Goal: Task Accomplishment & Management: Use online tool/utility

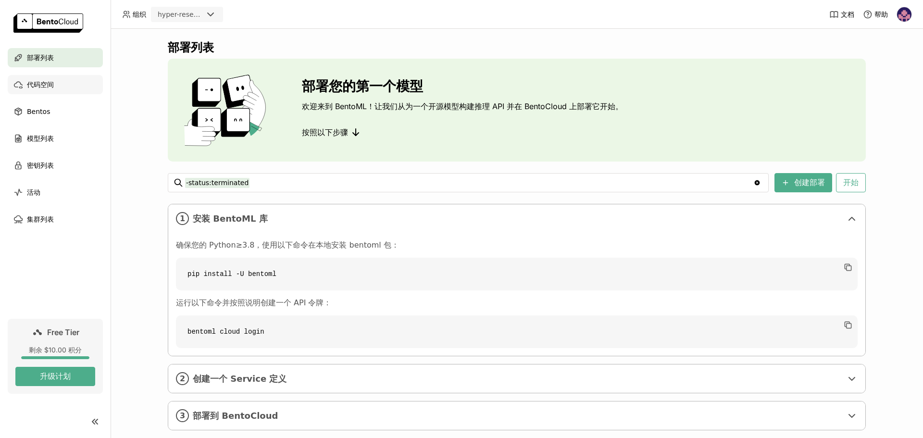
click at [73, 92] on div "代码空间" at bounding box center [55, 84] width 95 height 19
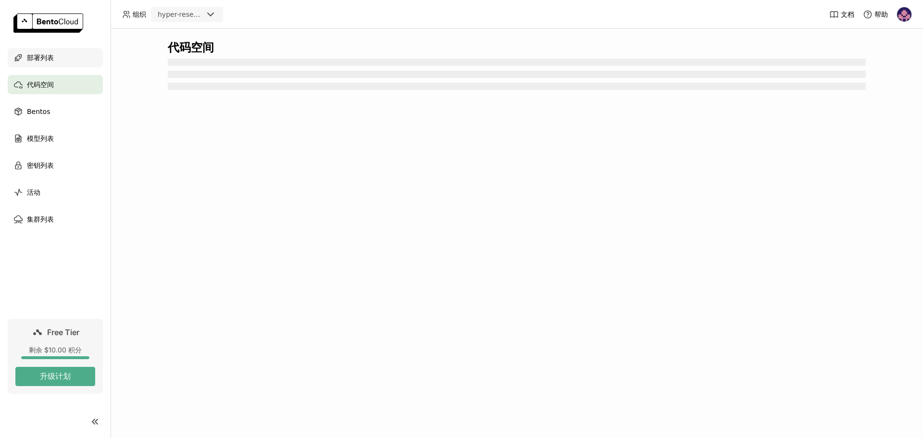
click at [59, 53] on div "部署列表" at bounding box center [55, 57] width 95 height 19
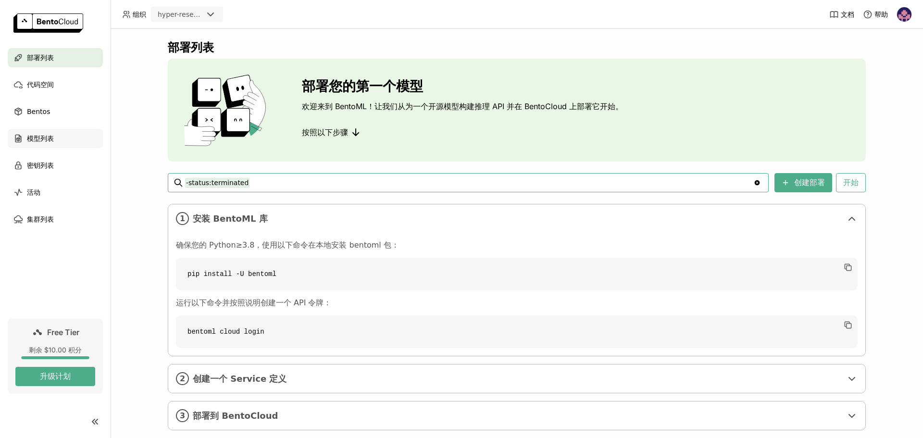
click at [45, 144] on div "模型列表" at bounding box center [55, 138] width 95 height 19
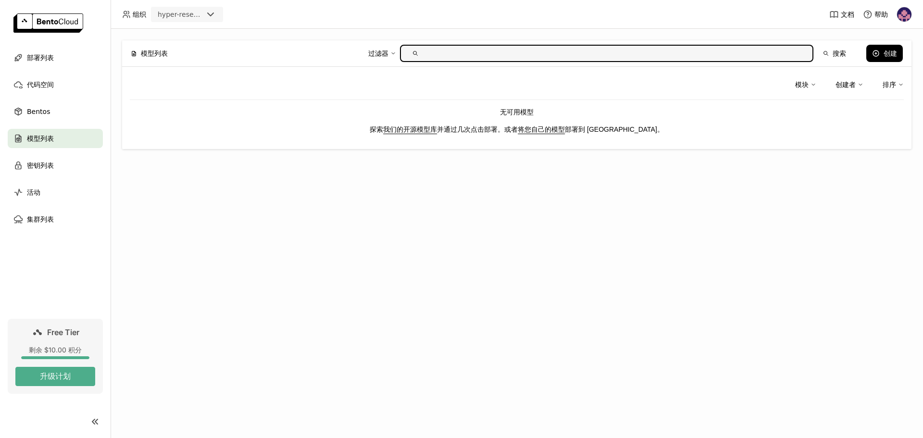
click at [414, 131] on link "我们的开源模型库" at bounding box center [410, 129] width 54 height 8
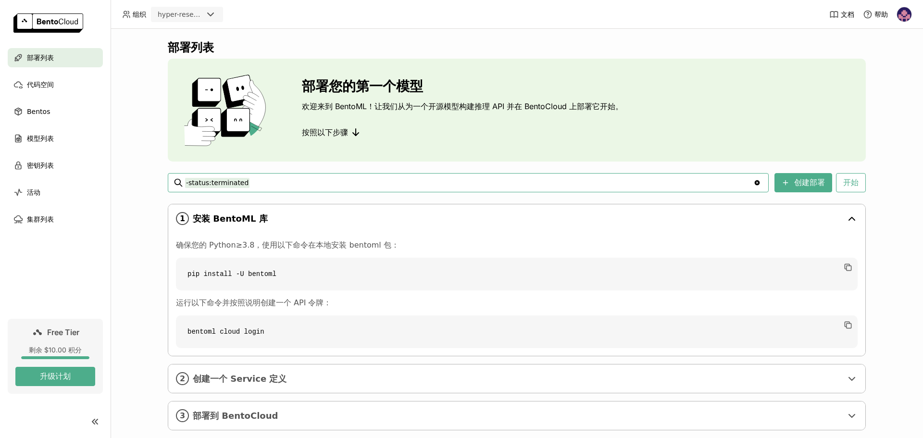
scroll to position [18, 0]
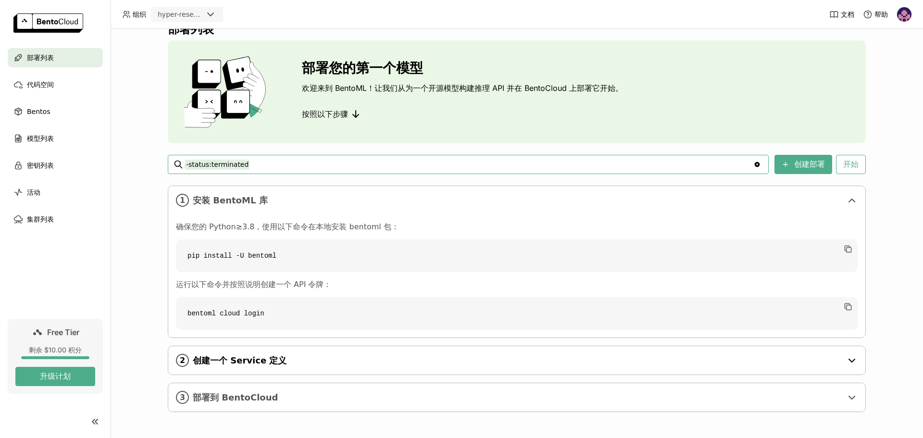
click at [289, 361] on span "创建一个 Service 定义" at bounding box center [517, 360] width 649 height 11
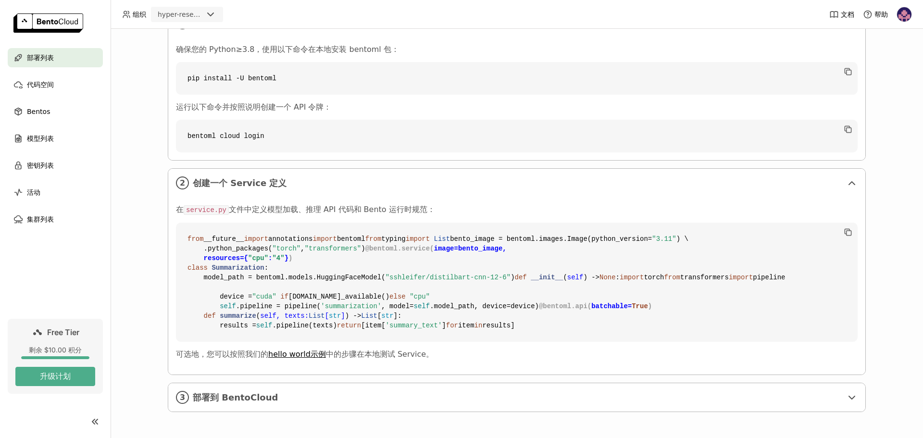
scroll to position [369, 0]
drag, startPoint x: 204, startPoint y: 209, endPoint x: 499, endPoint y: 214, distance: 294.6
click at [499, 222] on code "from __future__ import annotations import bentoml from typing import List bento…" at bounding box center [516, 281] width 681 height 119
click at [306, 390] on div "3 部署到 BentoCloud" at bounding box center [516, 397] width 697 height 28
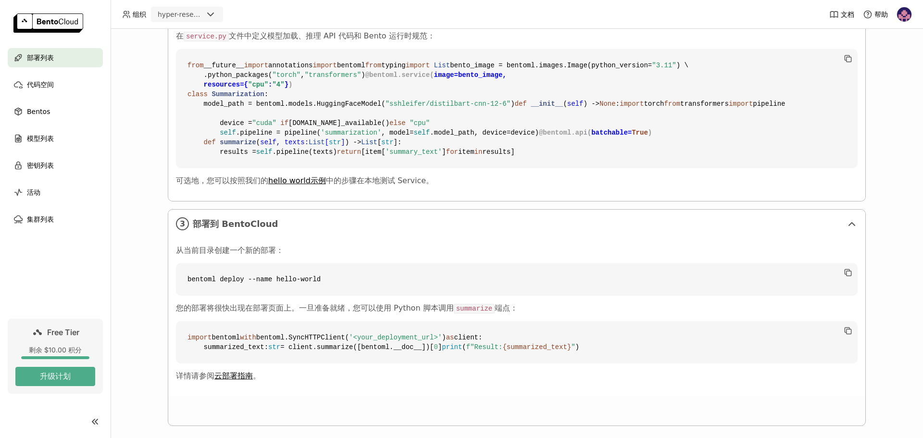
scroll to position [556, 0]
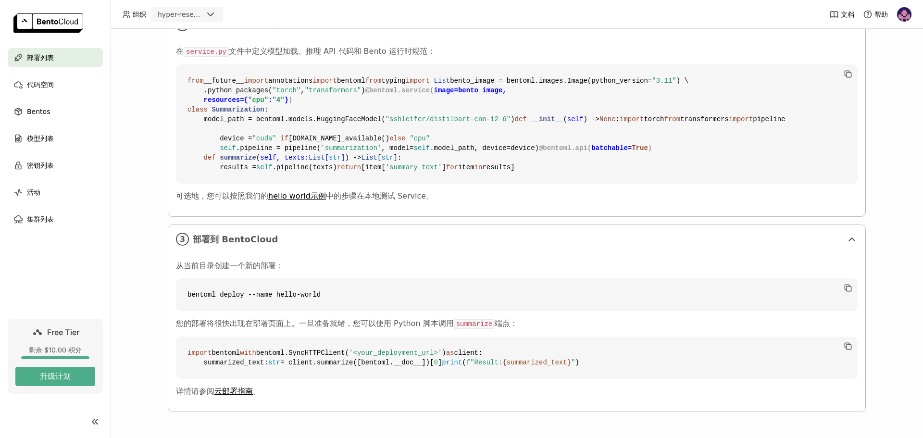
click at [40, 209] on ul "部署列表 代码空间 Bentos 模型列表 密钥列表 活动 集群列表" at bounding box center [55, 138] width 111 height 181
click at [40, 217] on span "集群列表" at bounding box center [40, 219] width 27 height 12
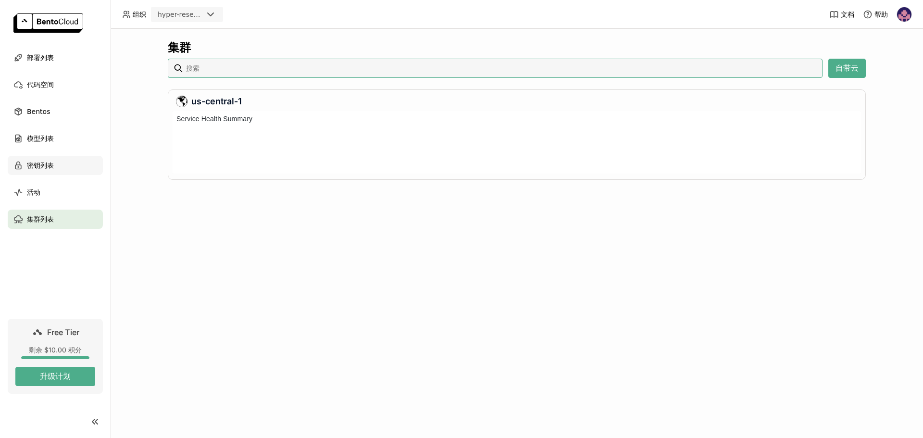
scroll to position [59, 684]
click at [772, 146] on div at bounding box center [772, 146] width 4 height 25
click at [204, 100] on div "us-central-1" at bounding box center [516, 102] width 681 height 12
click at [39, 191] on span "活动" at bounding box center [33, 192] width 13 height 12
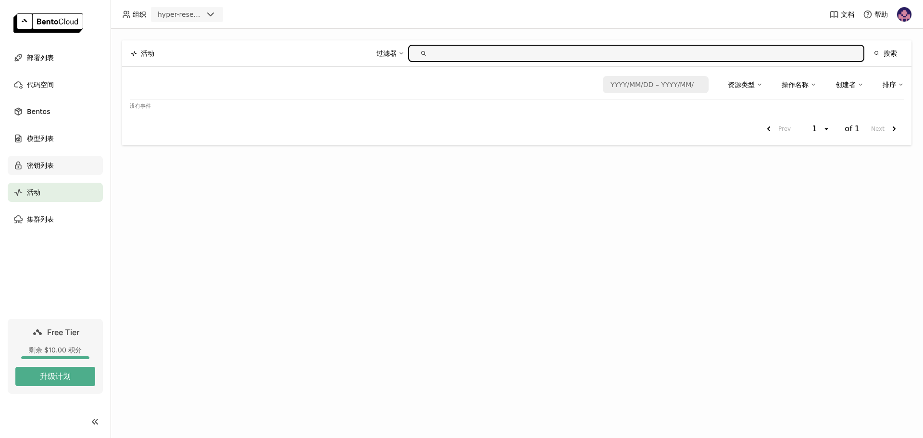
click at [44, 164] on span "密钥列表" at bounding box center [40, 166] width 27 height 12
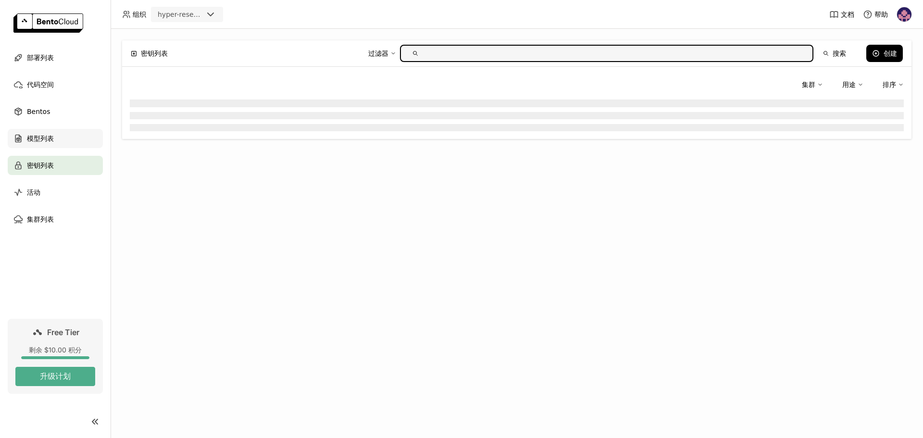
click at [45, 141] on span "模型列表" at bounding box center [40, 139] width 27 height 12
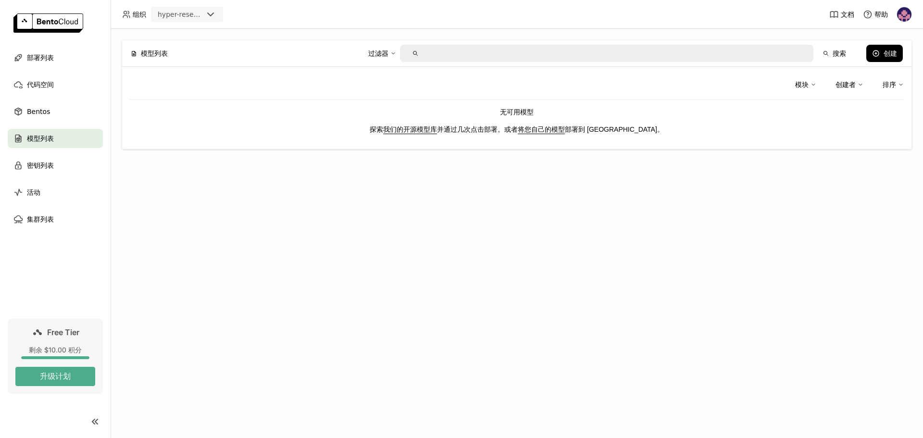
click at [427, 132] on link "我们的开源模型库" at bounding box center [410, 129] width 54 height 8
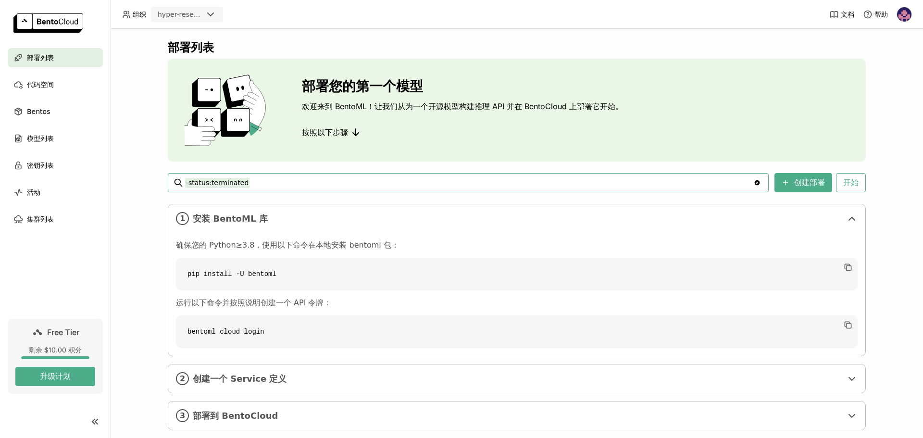
click at [226, 183] on input "-status:terminated" at bounding box center [469, 182] width 568 height 15
drag, startPoint x: 267, startPoint y: 183, endPoint x: 113, endPoint y: 180, distance: 153.8
click at [113, 180] on div "部署列表 部署您的第一个模型 欢迎来到 BentoML！让我们从为一个开源模型构建推理 API 并在 BentoCloud 上部署它开始。 按照以下步骤 -s…" at bounding box center [517, 233] width 812 height 409
click at [652, 179] on input "status:running" at bounding box center [469, 182] width 568 height 15
type input "status:running"
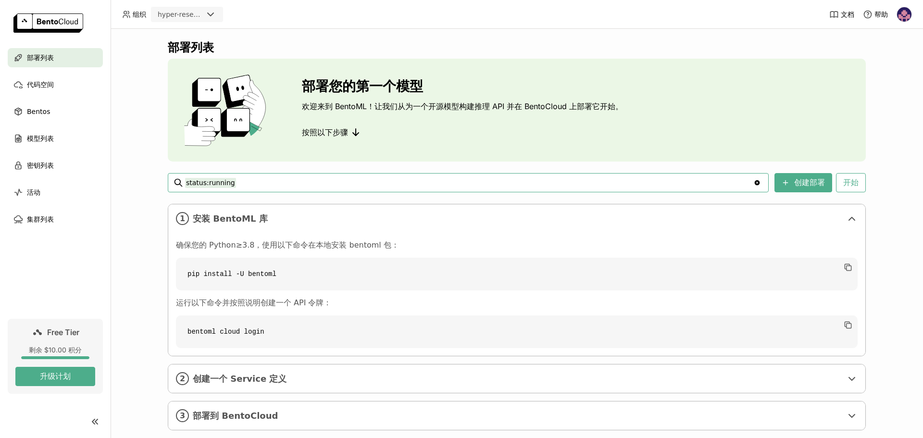
click at [754, 180] on icon "Clear value" at bounding box center [756, 182] width 5 height 5
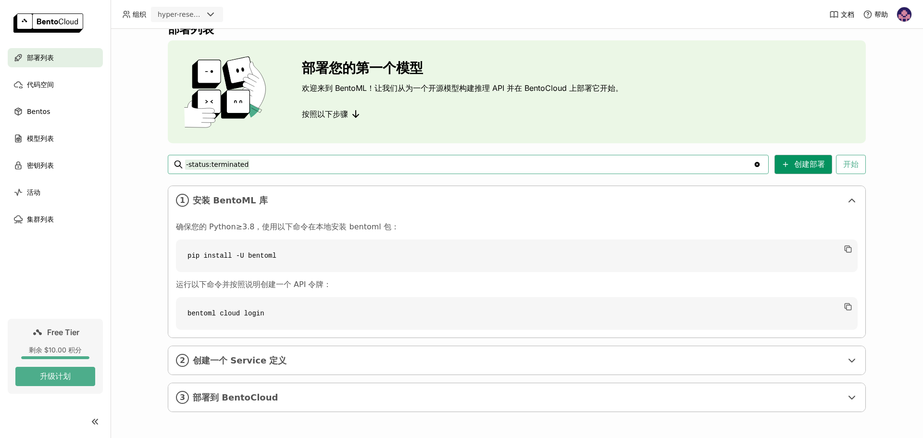
click at [813, 166] on button "创建部署" at bounding box center [803, 164] width 58 height 19
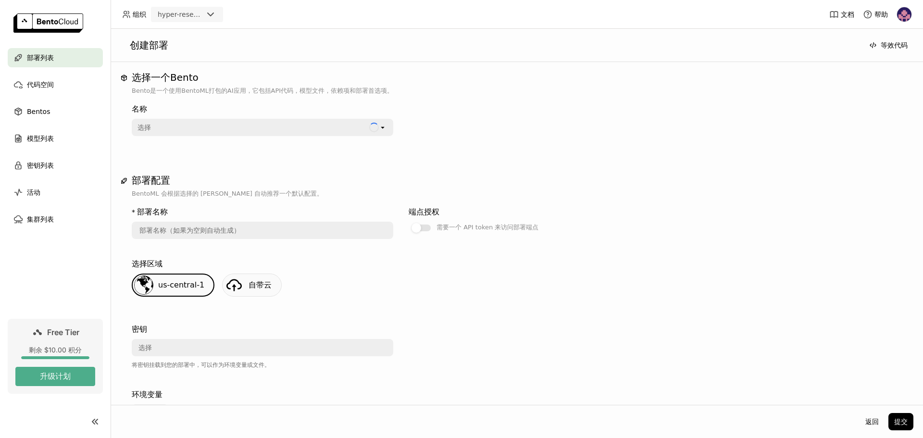
click at [292, 128] on div "选择" at bounding box center [251, 127] width 236 height 15
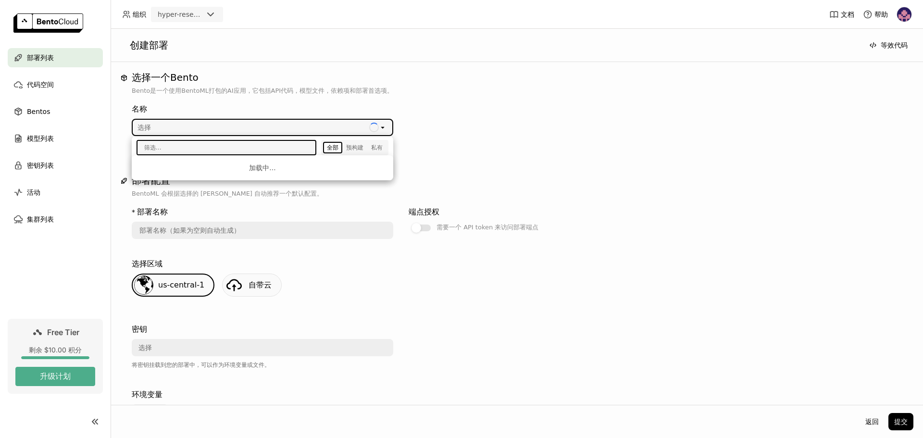
click at [281, 148] on input "text" at bounding box center [222, 147] width 171 height 13
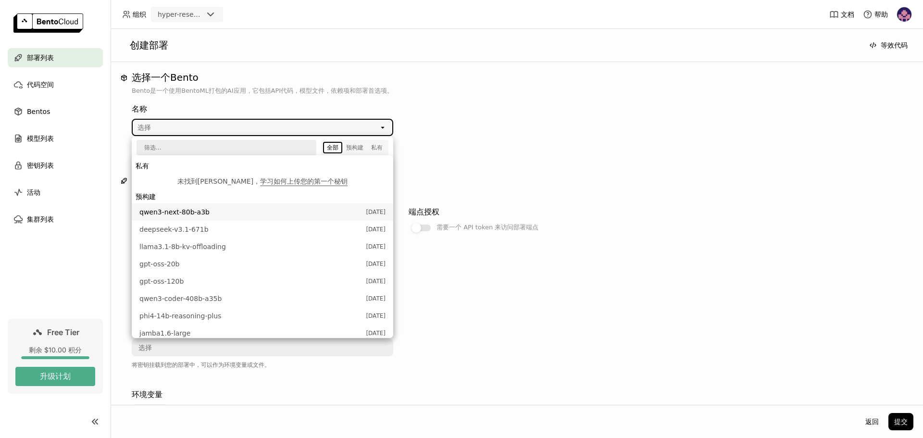
click at [266, 214] on span "qwen3-next-80b-a3b" at bounding box center [250, 212] width 222 height 10
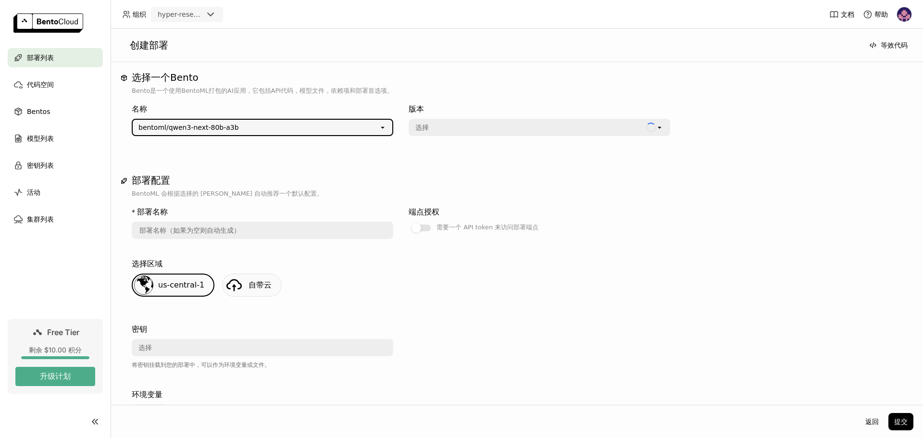
click at [456, 126] on div "选择" at bounding box center [527, 127] width 236 height 15
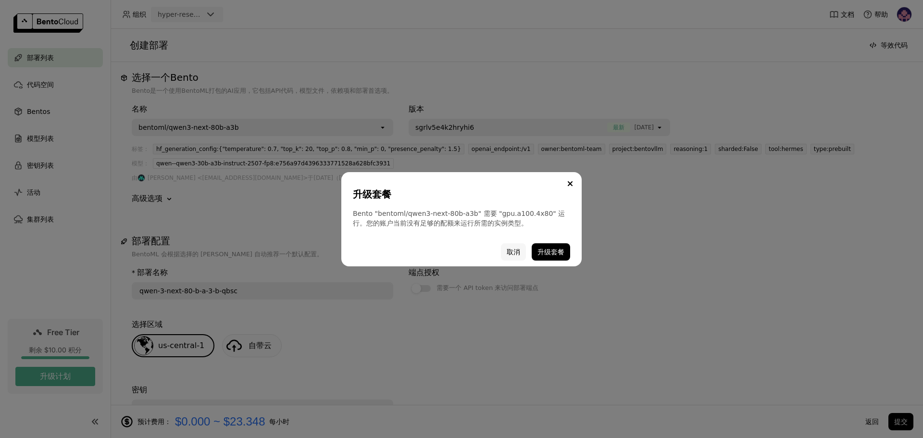
click at [506, 252] on button "取消" at bounding box center [513, 251] width 25 height 17
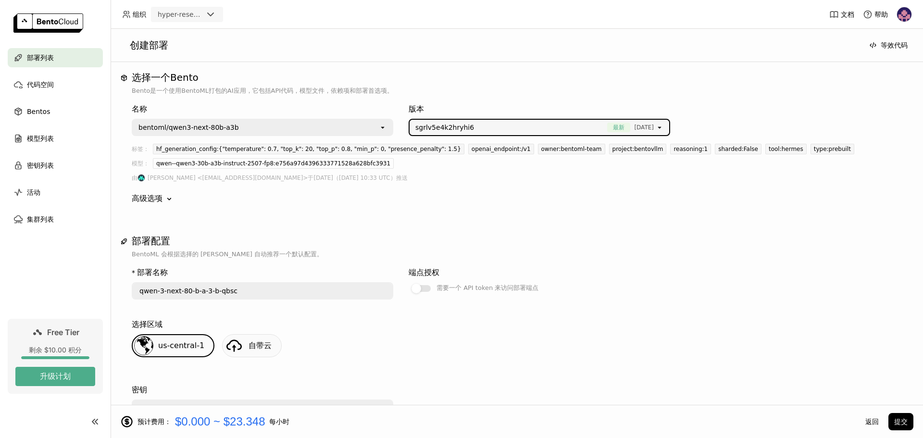
click at [348, 123] on div "bentoml/qwen3-next-80b-a3b" at bounding box center [256, 127] width 246 height 15
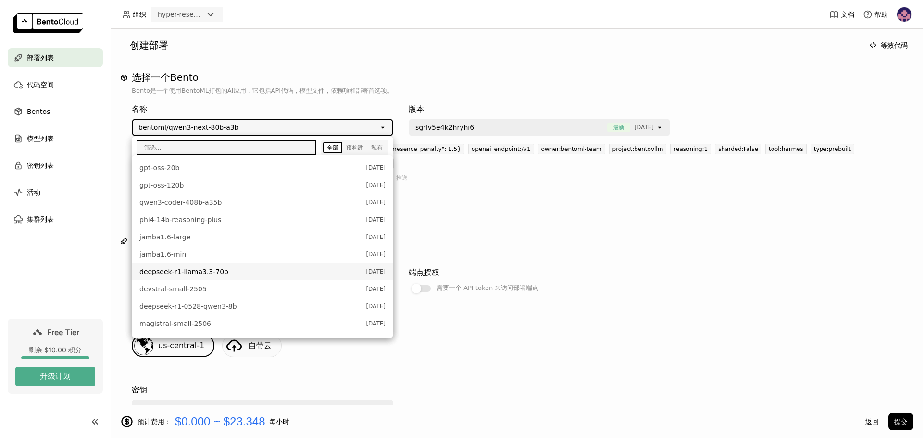
scroll to position [144, 0]
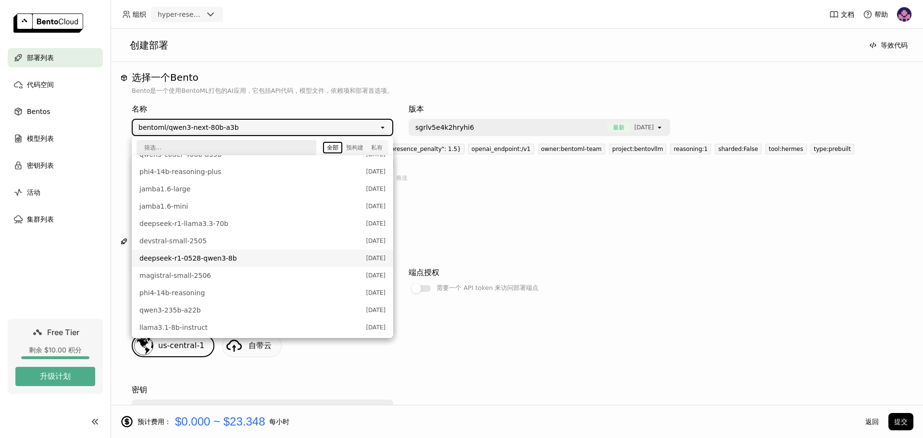
click at [243, 254] on span "deepseek-r1-0528-qwen3-8b" at bounding box center [250, 258] width 222 height 10
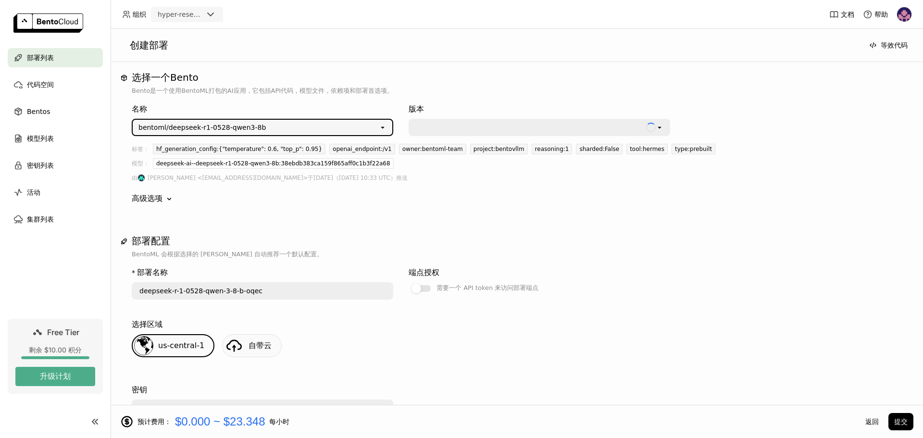
click at [537, 119] on div "Loading open" at bounding box center [538, 127] width 261 height 17
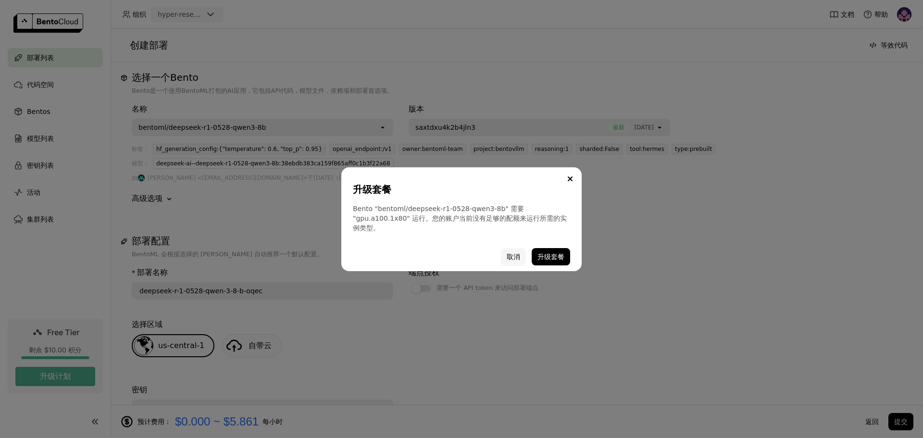
click at [508, 257] on button "取消" at bounding box center [513, 256] width 25 height 17
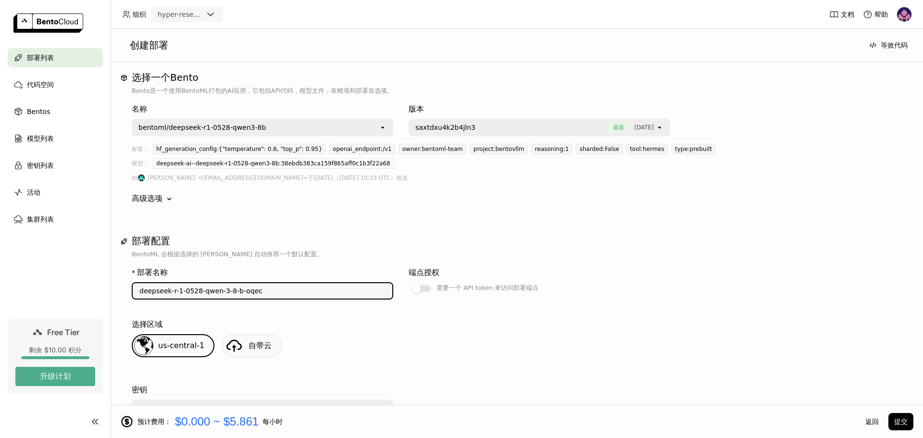
click at [301, 291] on input "deepseek-r-1-0528-qwen-3-8-b-oqec" at bounding box center [262, 290] width 259 height 15
click at [363, 254] on p "BentoML 会根据选择的 [PERSON_NAME] 自动推荐一个默认配置。" at bounding box center [517, 254] width 770 height 10
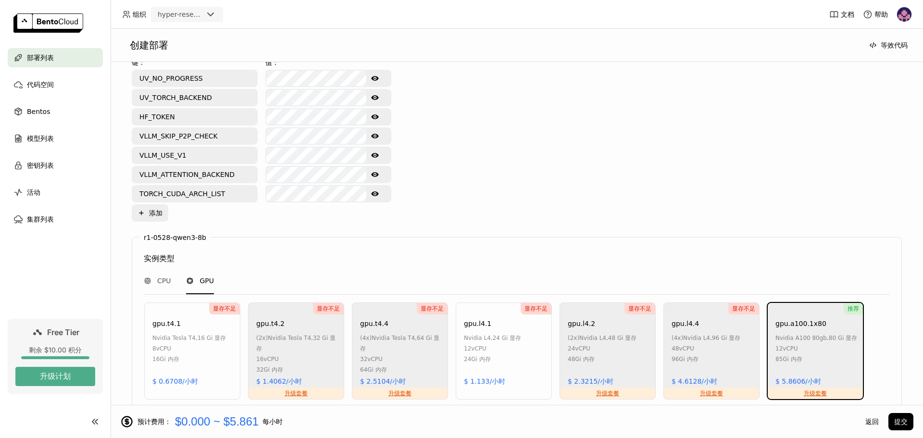
scroll to position [577, 0]
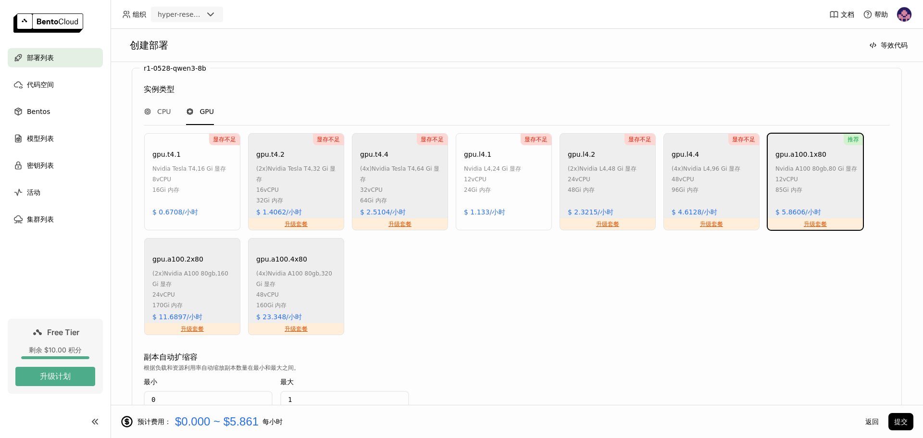
click at [426, 295] on div "显存不足 gpu.t4.1 nvidia tesla t4 , 16 Gi 显存 8 vCPU 16Gi 内存 $ 0.6708/小时 显存不足 升级套餐 g…" at bounding box center [516, 234] width 749 height 203
click at [734, 286] on div "显存不足 gpu.t4.1 nvidia tesla t4 , 16 Gi 显存 8 vCPU 16Gi 内存 $ 0.6708/小时 显存不足 升级套餐 g…" at bounding box center [516, 234] width 749 height 203
click at [723, 288] on div "显存不足 gpu.t4.1 nvidia tesla t4 , 16 Gi 显存 8 vCPU 16Gi 内存 $ 0.6708/小时 显存不足 升级套餐 g…" at bounding box center [516, 234] width 749 height 203
click at [716, 285] on div "显存不足 gpu.t4.1 nvidia tesla t4 , 16 Gi 显存 8 vCPU 16Gi 内存 $ 0.6708/小时 显存不足 升级套餐 g…" at bounding box center [516, 234] width 749 height 203
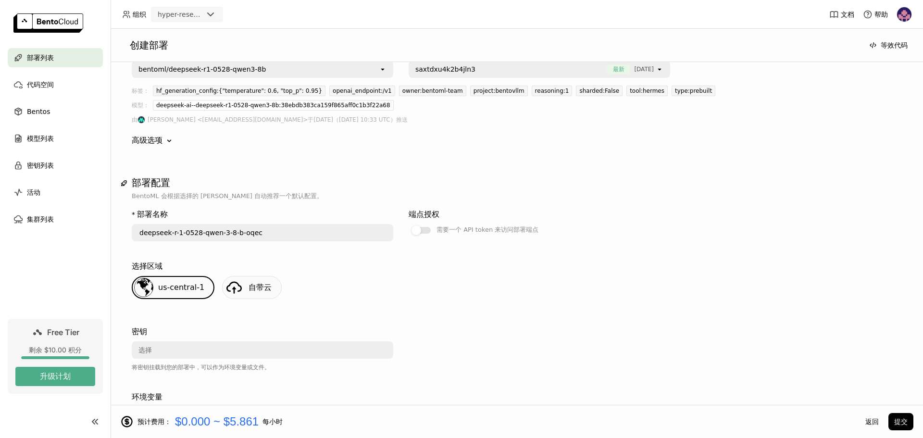
scroll to position [0, 0]
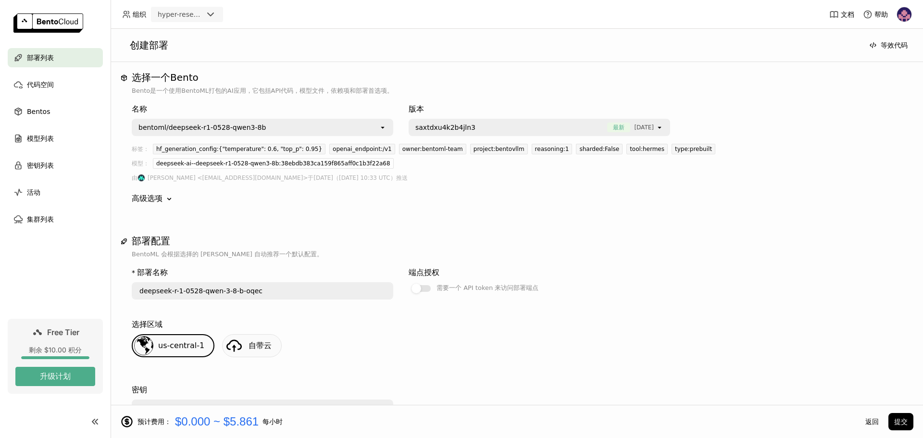
click at [323, 294] on input "deepseek-r-1-0528-qwen-3-8-b-oqec" at bounding box center [262, 290] width 259 height 15
click at [325, 129] on div "bentoml/deepseek-r1-0528-qwen3-8b" at bounding box center [256, 127] width 246 height 15
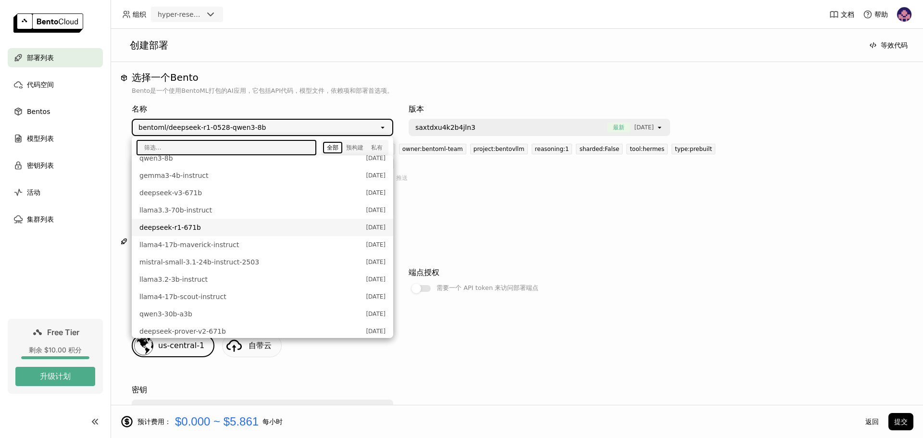
scroll to position [354, 0]
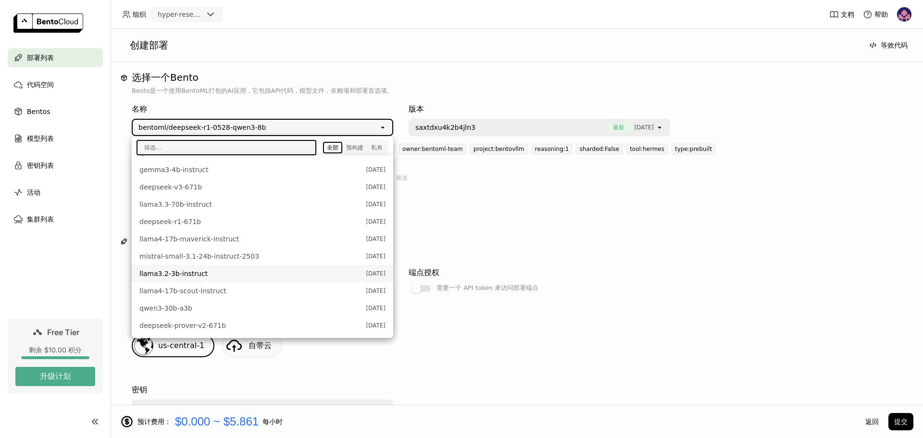
click at [202, 275] on span "llama3.2-3b-instruct" at bounding box center [250, 274] width 222 height 10
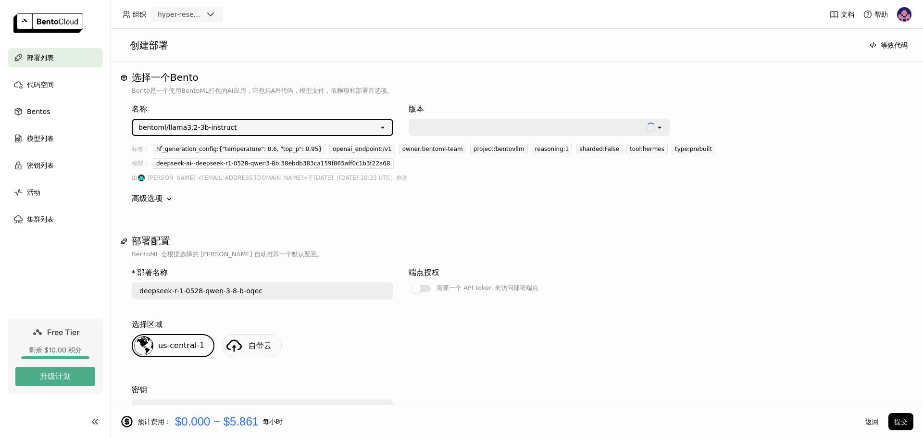
type input "llama-3-2-3-b-instruct-oi7g"
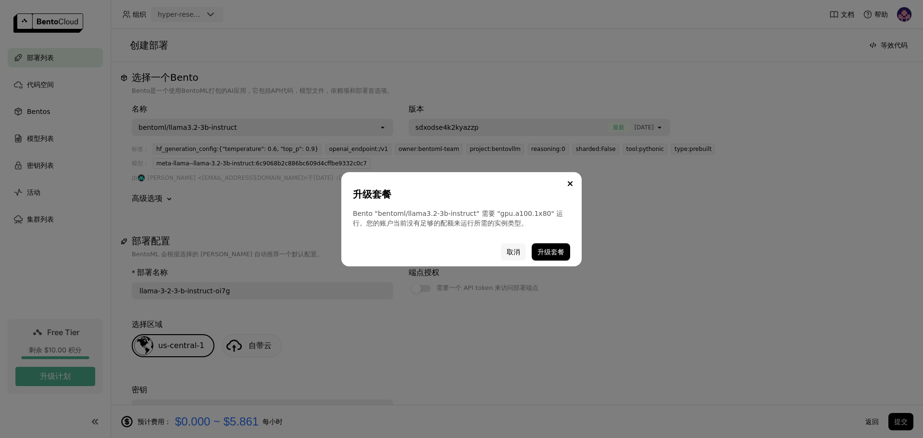
click at [518, 251] on button "取消" at bounding box center [513, 251] width 25 height 17
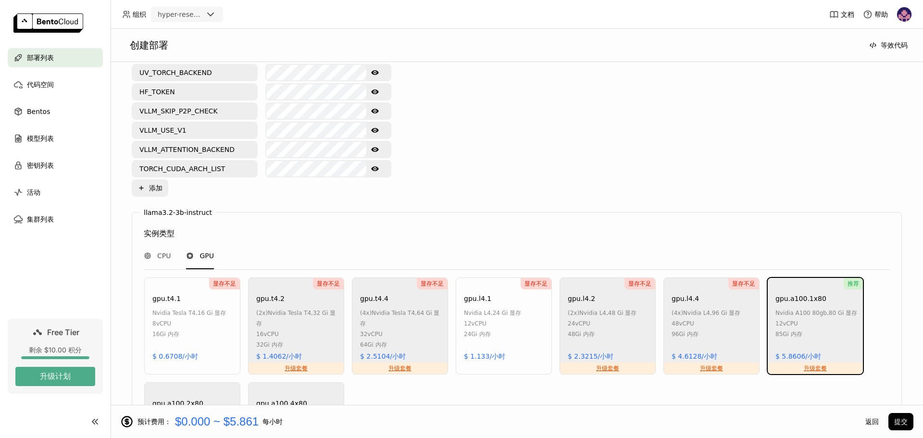
scroll to position [577, 0]
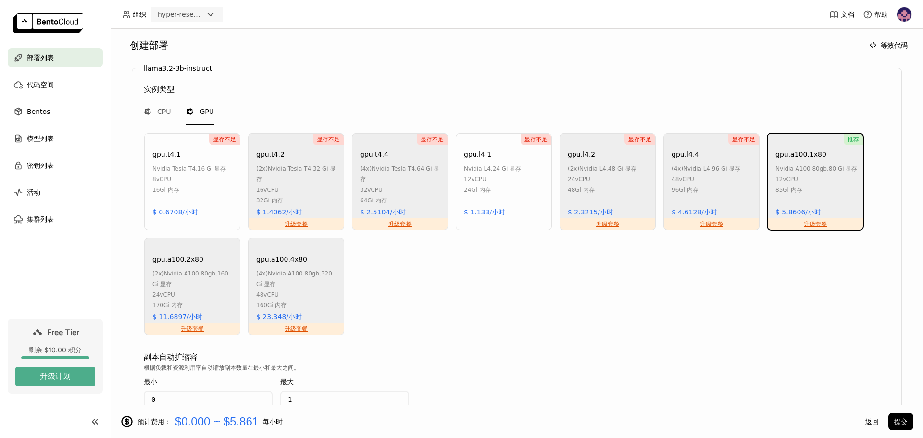
click at [545, 210] on div "显存不足 gpu.l4.1 nvidia l4 , 24 Gi 显存 12 vCPU 24Gi 内存 $ 1.133/小时" at bounding box center [503, 181] width 96 height 97
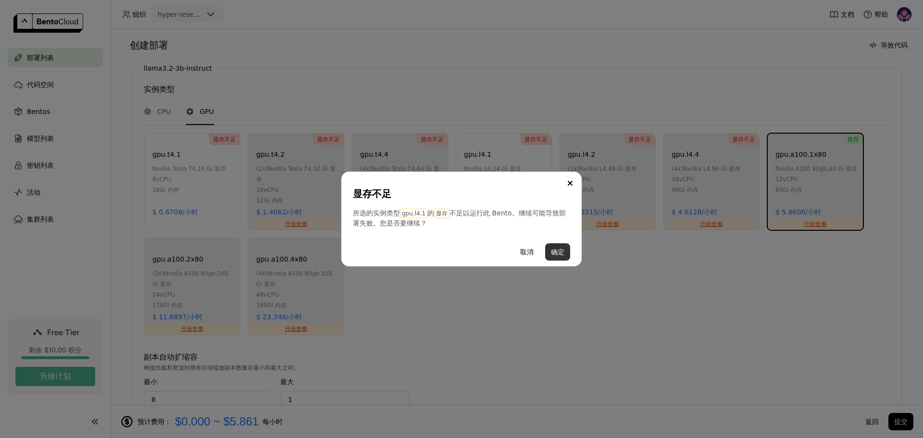
click at [557, 252] on button "确定" at bounding box center [557, 251] width 25 height 17
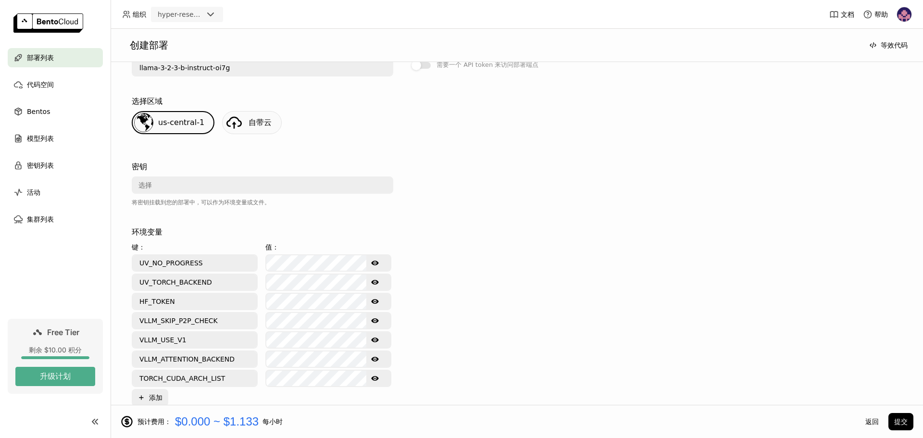
scroll to position [240, 0]
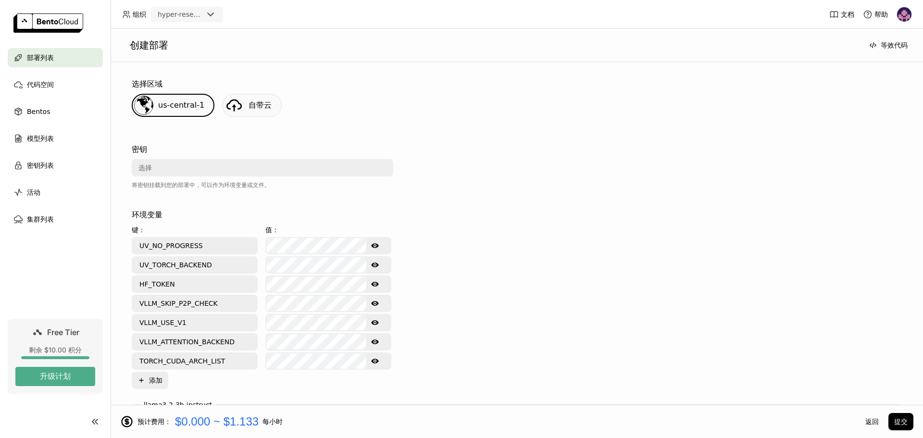
click at [365, 161] on div "选择" at bounding box center [260, 167] width 254 height 15
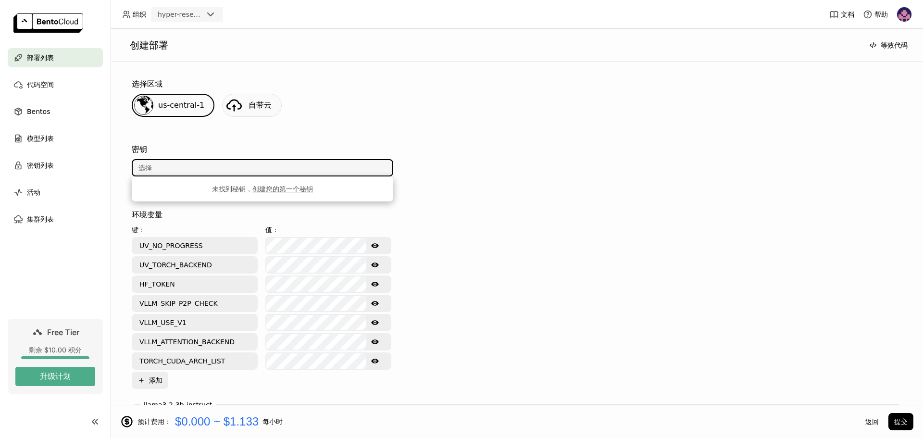
click at [521, 181] on div at bounding box center [538, 172] width 261 height 65
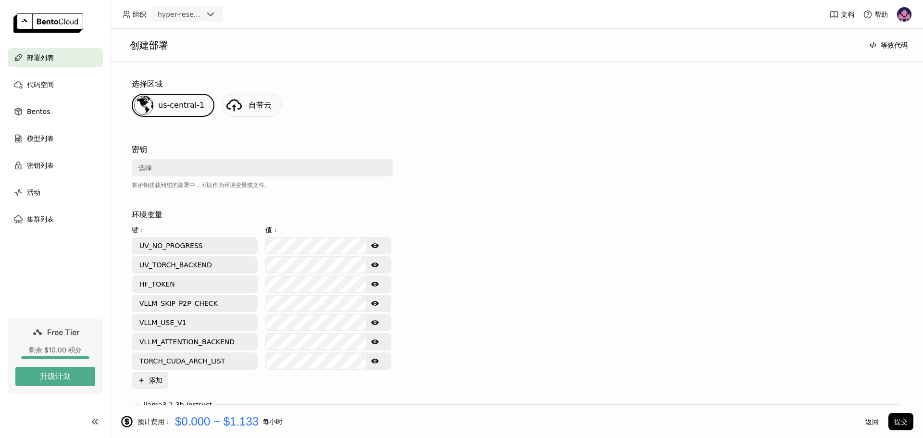
click at [225, 168] on div "选择" at bounding box center [260, 167] width 254 height 15
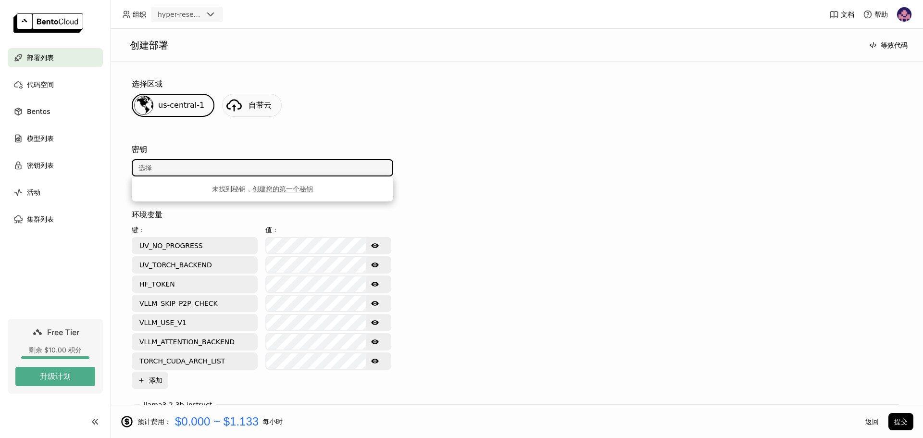
click at [436, 160] on div at bounding box center [538, 172] width 261 height 65
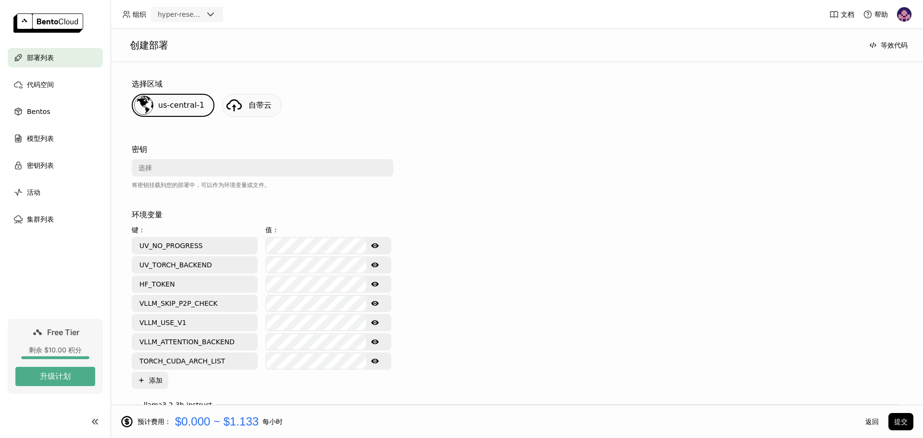
click at [333, 173] on div "选择" at bounding box center [260, 167] width 254 height 15
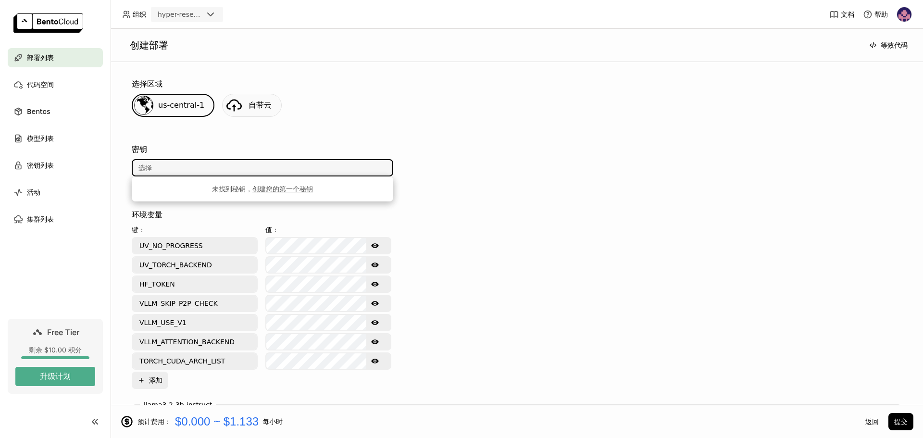
click at [282, 189] on link "创建您的第一个秘钥" at bounding box center [282, 189] width 61 height 8
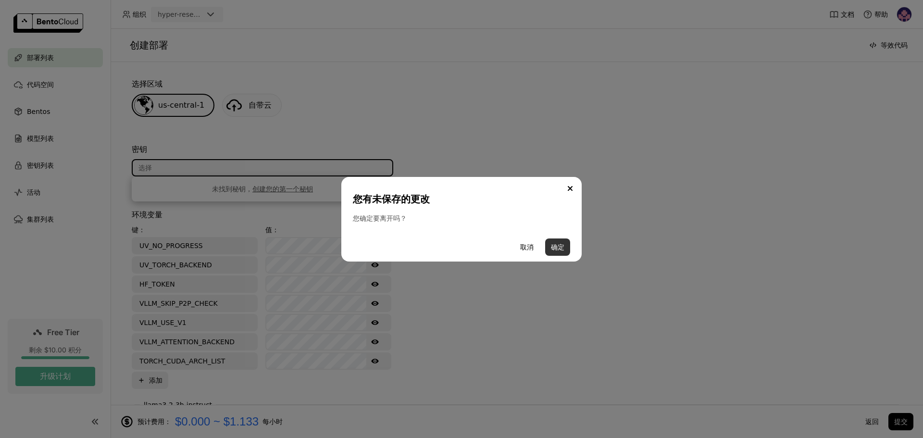
click at [556, 243] on button "确定" at bounding box center [557, 246] width 25 height 17
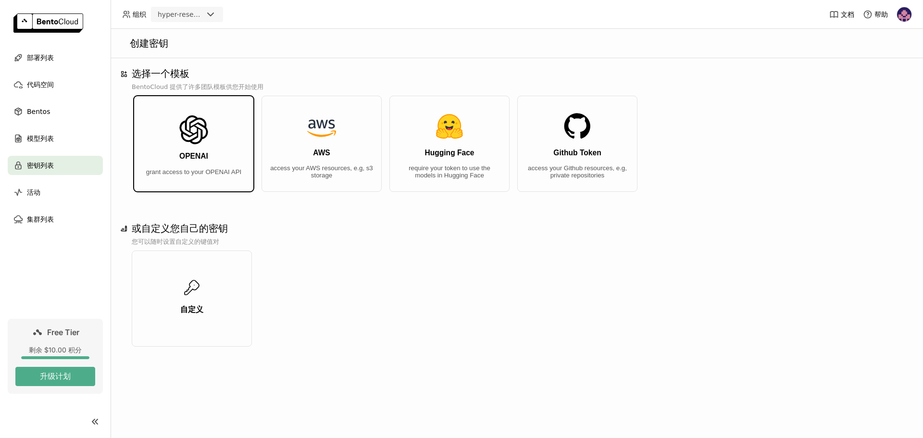
click at [189, 150] on button "OPENAI grant access to your OPENAI API" at bounding box center [194, 144] width 120 height 96
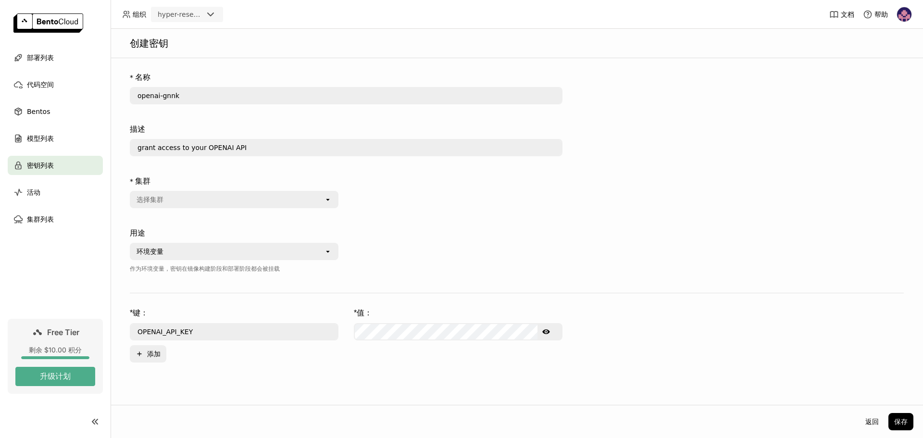
click at [230, 209] on div "* 集群 选择集群 open" at bounding box center [234, 194] width 209 height 44
click at [232, 199] on div "选择集群" at bounding box center [227, 199] width 193 height 15
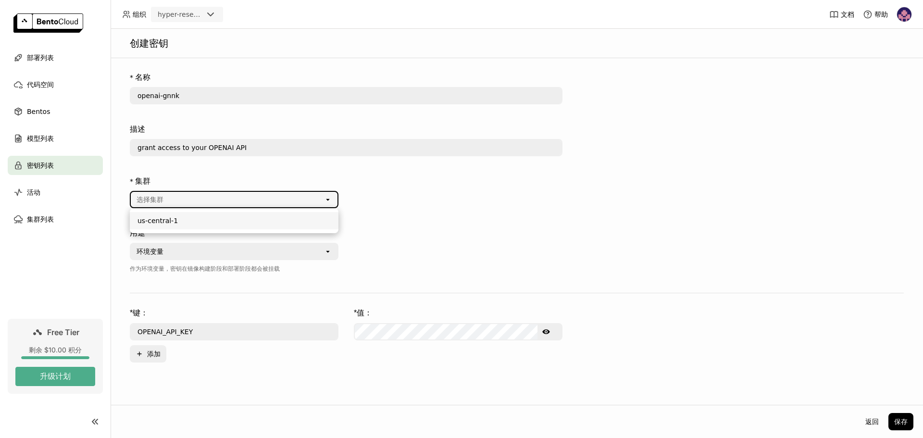
click at [231, 221] on div "us-central-1" at bounding box center [233, 221] width 193 height 10
click at [228, 249] on div "环境变量" at bounding box center [227, 251] width 193 height 15
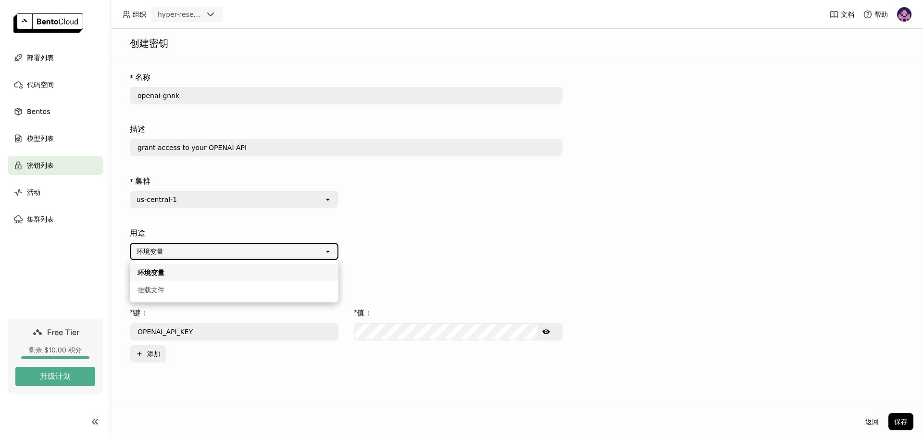
click at [474, 215] on div "* 集群 us-central-1 open" at bounding box center [346, 198] width 432 height 52
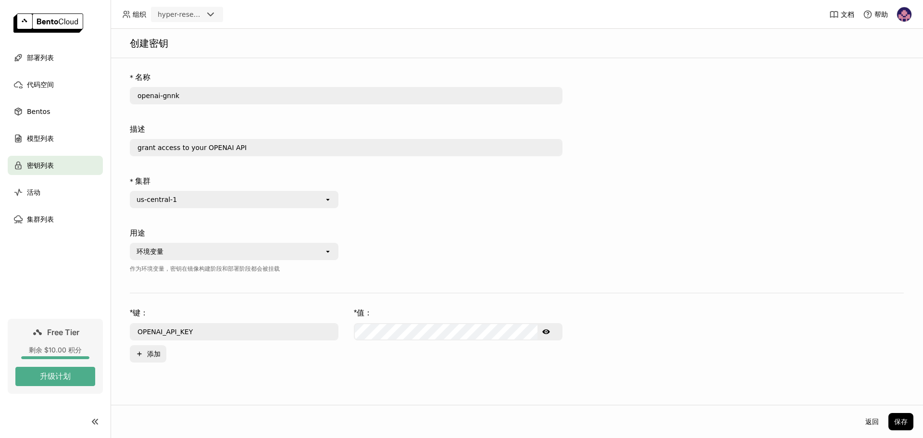
click at [320, 248] on div "环境变量" at bounding box center [227, 251] width 193 height 15
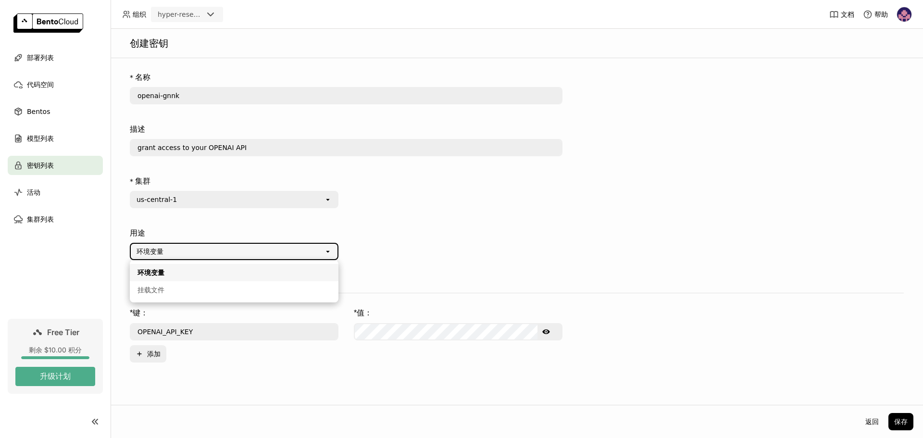
click at [277, 271] on div "环境变量" at bounding box center [233, 273] width 193 height 10
click at [278, 259] on div "环境变量 open" at bounding box center [234, 251] width 209 height 17
click at [262, 286] on div "挂载文件" at bounding box center [233, 290] width 193 height 10
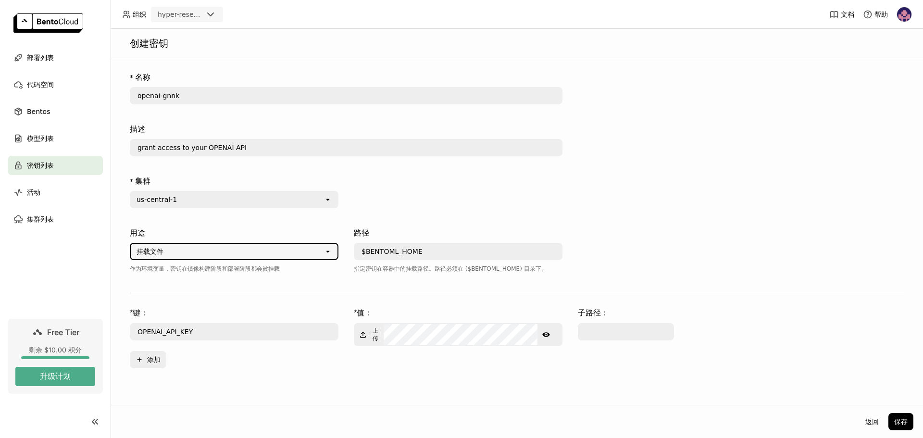
click at [253, 253] on div "挂载文件" at bounding box center [227, 251] width 193 height 15
click at [239, 269] on div "环境变量" at bounding box center [233, 273] width 193 height 10
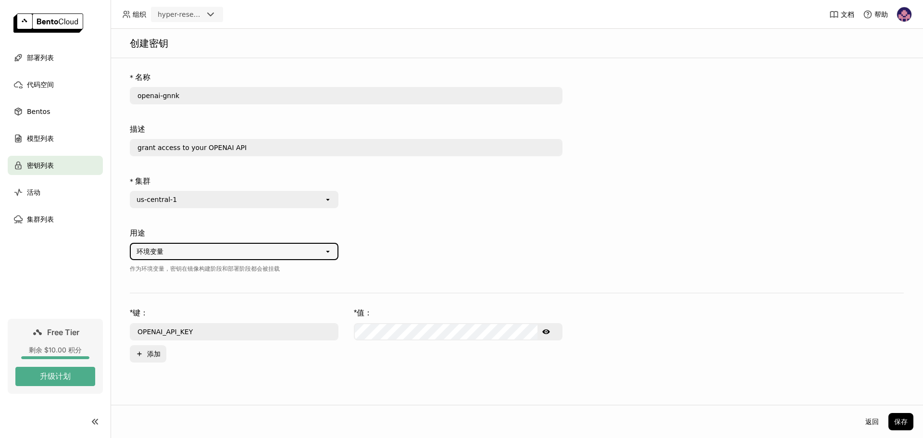
click at [294, 253] on div "环境变量" at bounding box center [227, 251] width 193 height 15
click at [266, 281] on li "环境变量" at bounding box center [234, 272] width 209 height 17
click at [263, 253] on div "环境变量" at bounding box center [227, 251] width 193 height 15
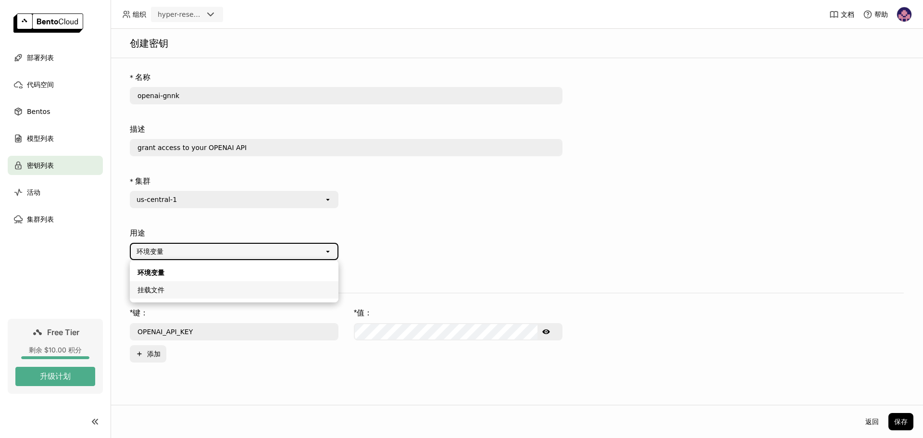
click at [256, 288] on div "挂载文件" at bounding box center [233, 290] width 193 height 10
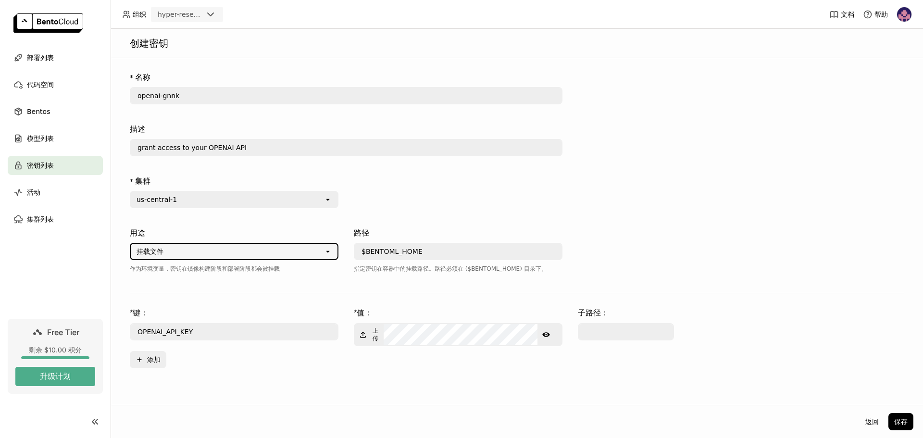
click at [252, 251] on div "挂载文件" at bounding box center [227, 251] width 193 height 15
click at [245, 273] on div "环境变量" at bounding box center [233, 273] width 193 height 10
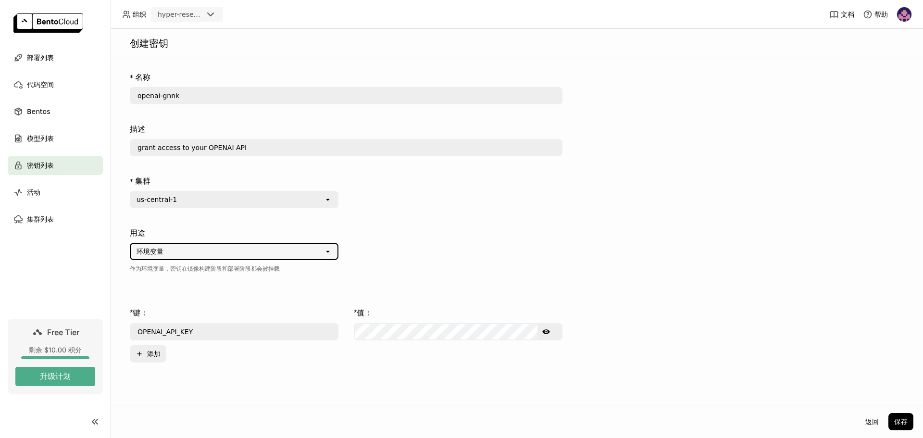
click at [257, 228] on div "用途" at bounding box center [234, 233] width 209 height 12
click at [254, 251] on div "环境变量" at bounding box center [227, 251] width 193 height 15
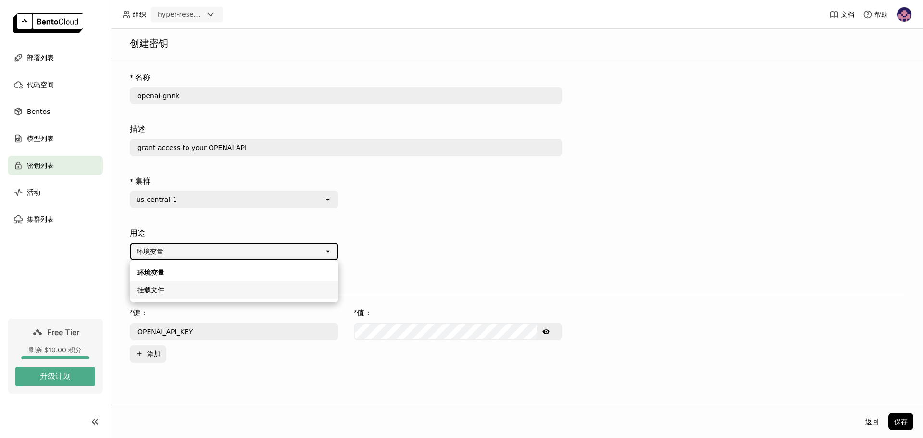
click at [241, 285] on div "挂载文件" at bounding box center [233, 290] width 193 height 10
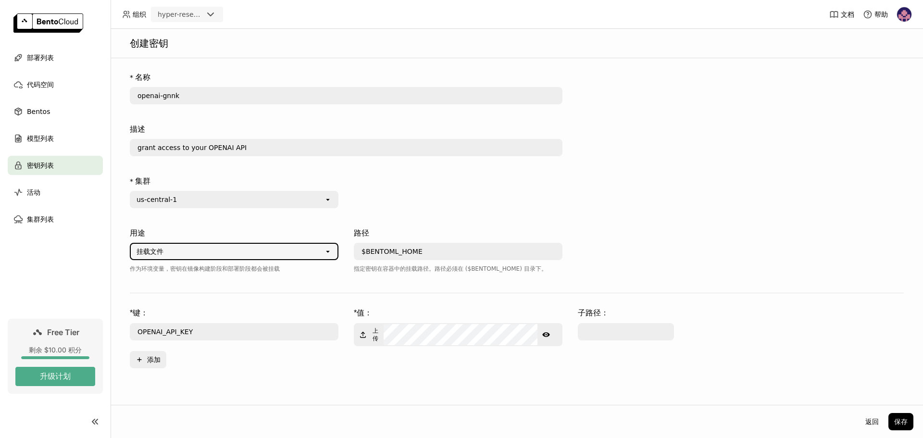
click at [247, 254] on div "挂载文件" at bounding box center [227, 251] width 193 height 15
click at [237, 274] on div "环境变量" at bounding box center [233, 273] width 193 height 10
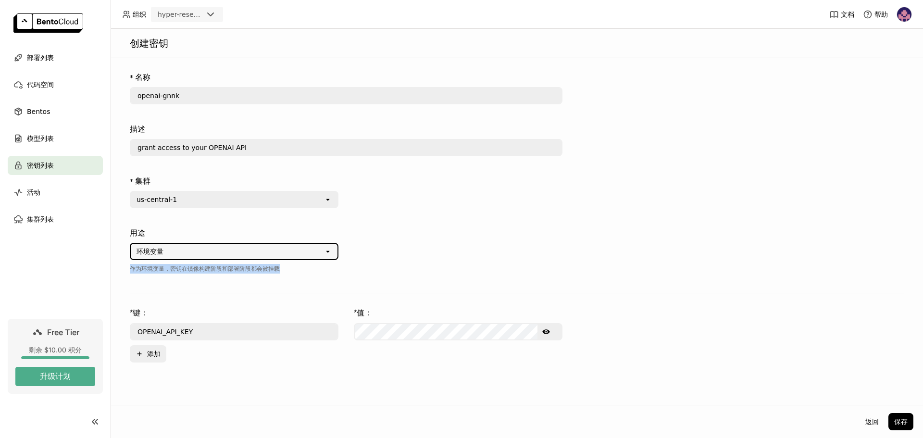
drag, startPoint x: 282, startPoint y: 271, endPoint x: 132, endPoint y: 272, distance: 149.9
click at [132, 272] on div "作为环境变量，密钥在镜像构建阶段和部署阶段都会被挂载" at bounding box center [234, 269] width 209 height 10
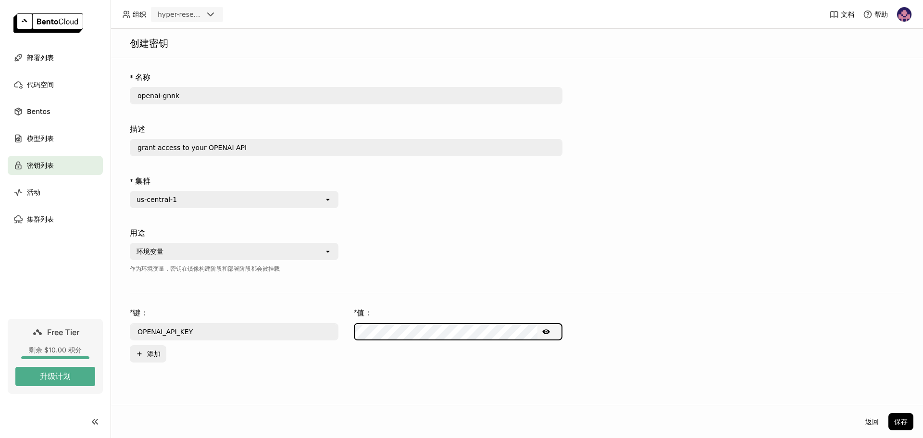
click at [560, 296] on form "* 名称 openai-gnnk 描述 grant access to your OPENAI API * 集群 us-central-1 open 用途 环…" at bounding box center [516, 215] width 793 height 295
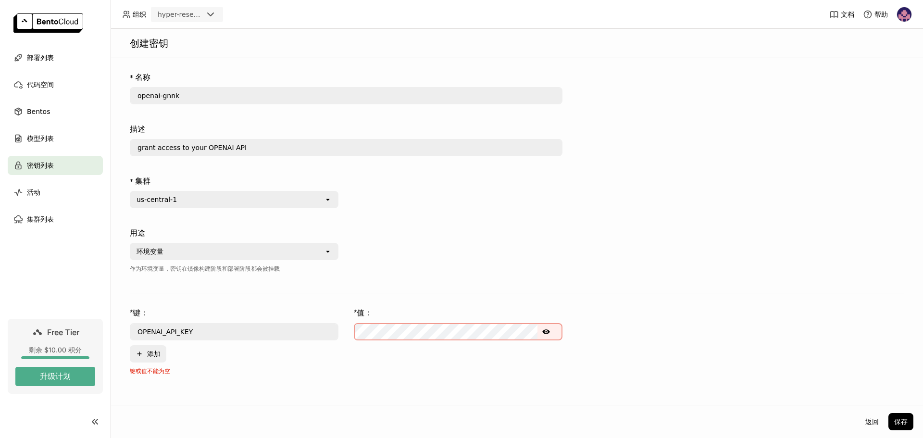
click at [418, 323] on div "Show password text" at bounding box center [458, 331] width 209 height 17
click at [481, 291] on form "* 名称 openai-gnnk 描述 grant access to your OPENAI API * 集群 us-central-1 open 用途 环…" at bounding box center [516, 222] width 793 height 308
click at [460, 341] on div "* 键： * 值： OPENAI_API_KEY Show password text Plus 添加" at bounding box center [517, 335] width 774 height 55
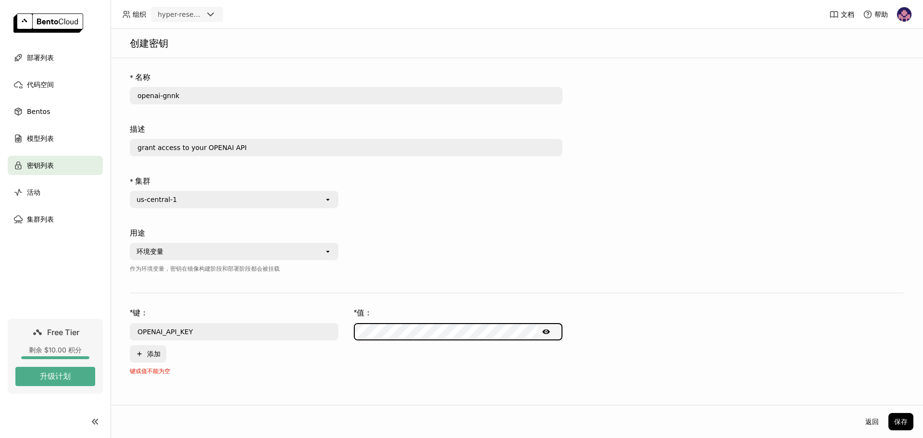
click at [300, 340] on div "* 键： * 值： OPENAI_API_KEY Show password text Plus 添加" at bounding box center [517, 335] width 774 height 55
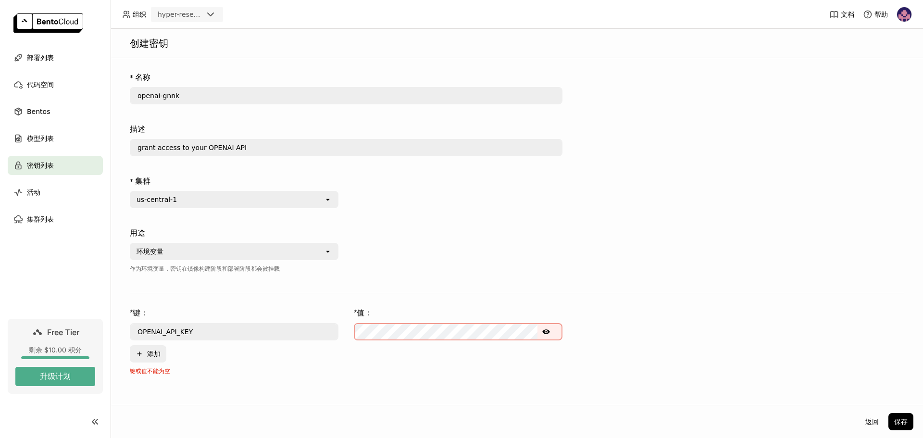
click at [299, 329] on input "OPENAI_API_KEY" at bounding box center [234, 331] width 207 height 15
click at [474, 321] on div "* 键： * 值： OPENAI_API_KEY Show password text Plus 添加" at bounding box center [517, 335] width 774 height 55
click at [540, 332] on button "Show password text" at bounding box center [545, 331] width 17 height 15
click at [545, 332] on icon "Hide password text" at bounding box center [546, 332] width 8 height 8
click at [904, 427] on button "保存" at bounding box center [900, 421] width 25 height 17
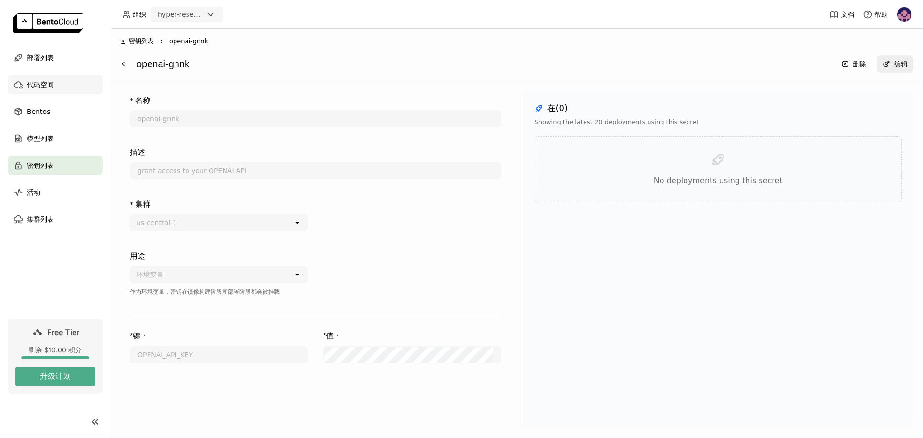
click at [44, 87] on span "代码空间" at bounding box center [40, 85] width 27 height 12
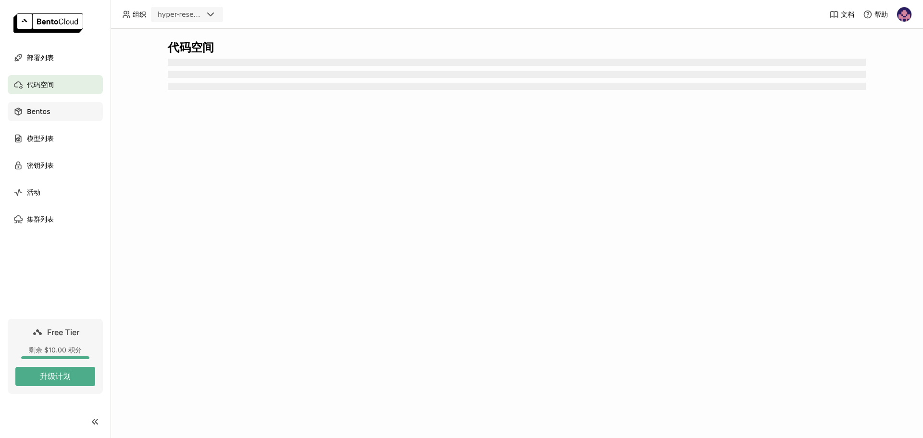
click at [44, 115] on span "Bentos" at bounding box center [38, 112] width 23 height 12
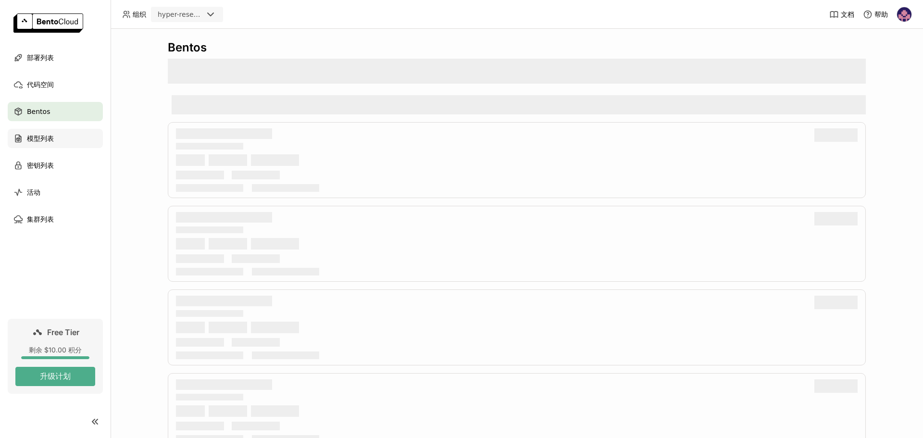
click at [44, 133] on span "模型列表" at bounding box center [40, 139] width 27 height 12
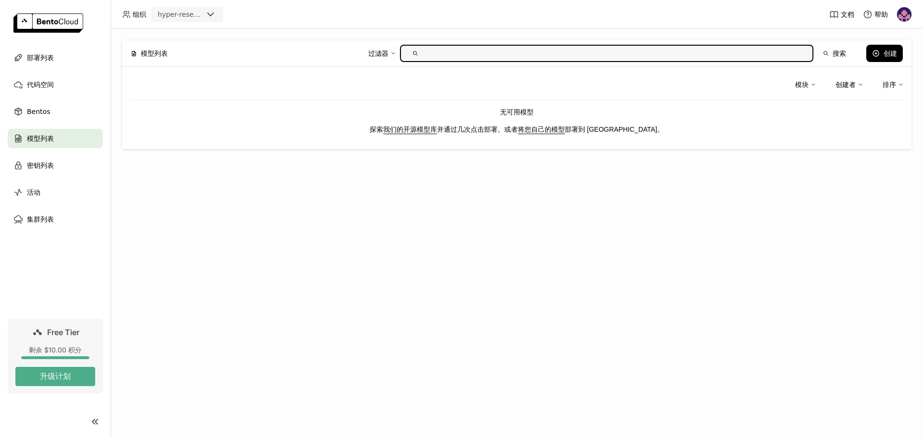
click at [435, 129] on link "我们的开源模型库" at bounding box center [410, 129] width 54 height 8
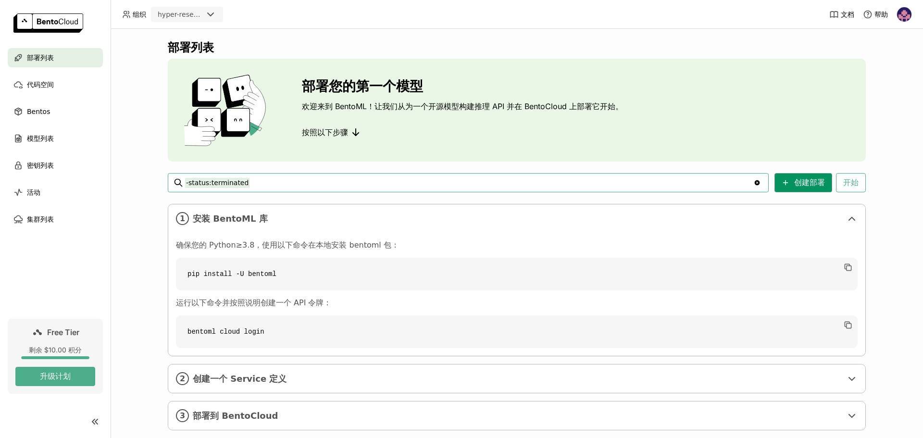
click at [808, 174] on button "创建部署" at bounding box center [803, 182] width 58 height 19
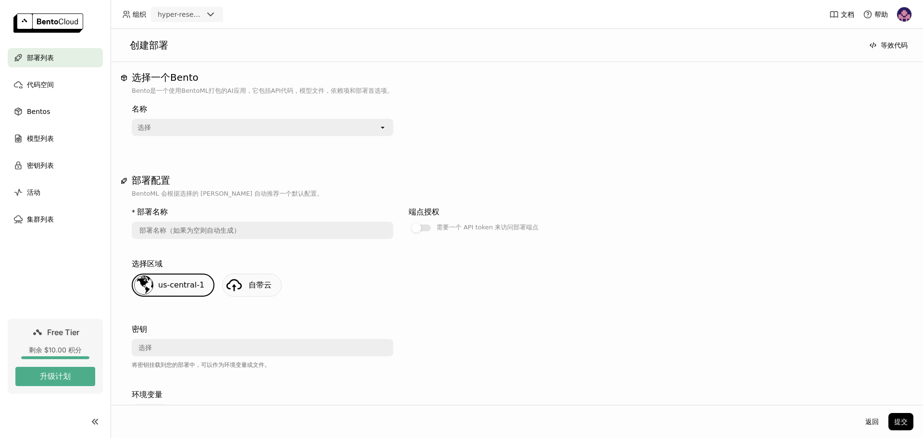
drag, startPoint x: 260, startPoint y: 148, endPoint x: 259, endPoint y: 135, distance: 13.0
click at [260, 144] on div "名称 选择 open" at bounding box center [517, 124] width 770 height 56
click at [259, 135] on div "选择" at bounding box center [256, 127] width 246 height 15
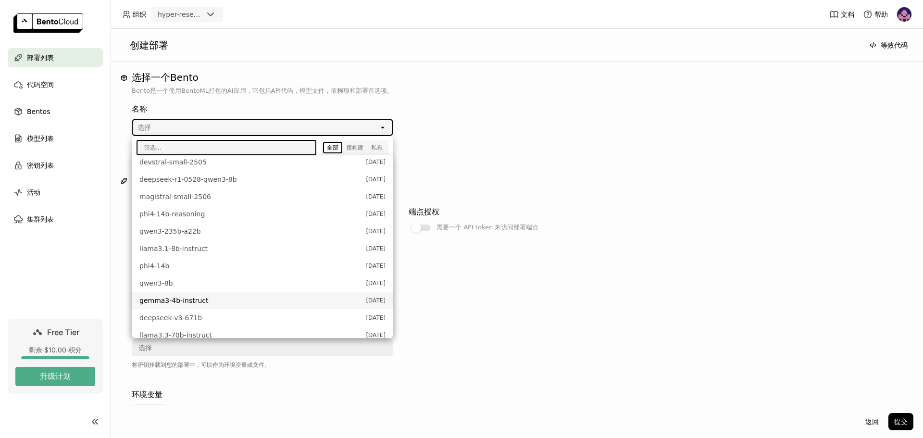
scroll to position [240, 0]
click at [172, 264] on span "qwen3-8b" at bounding box center [250, 266] width 222 height 10
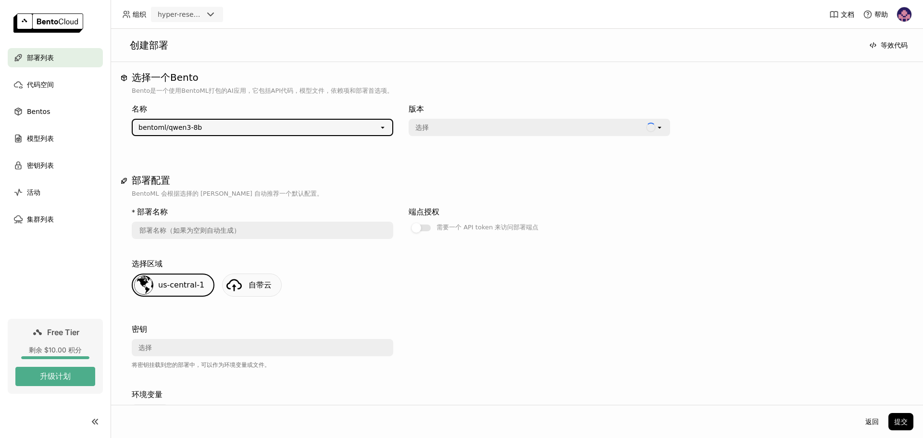
click at [535, 130] on div "选择" at bounding box center [527, 127] width 236 height 15
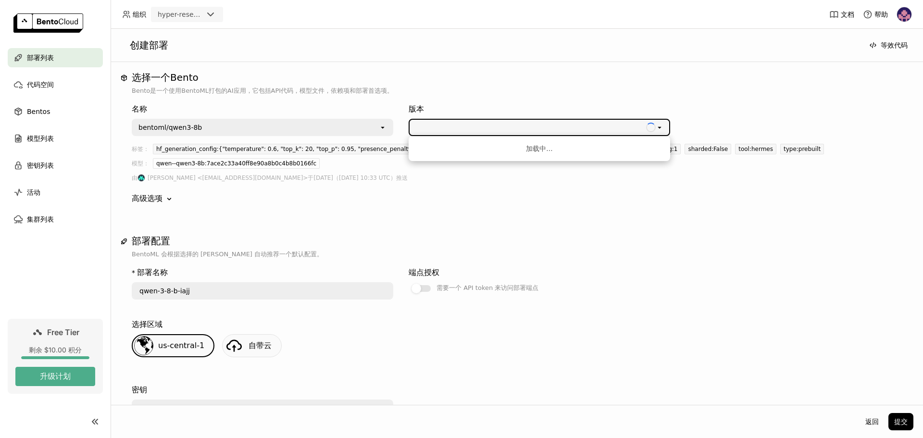
click at [478, 184] on div "名称 bentoml/qwen3-8b open 版本 Loading open 标签： hf_generation_config:{"temperature…" at bounding box center [517, 154] width 770 height 116
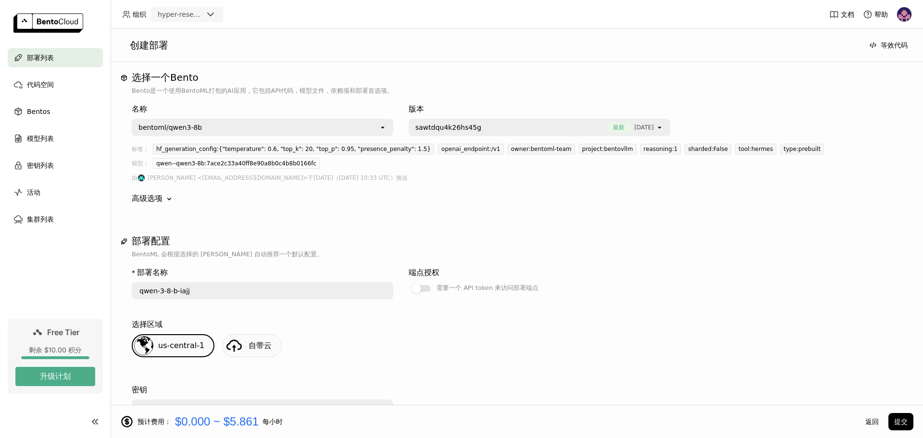
click at [489, 123] on div "升级套餐 Bento "bentoml/qwen3-8b" 需要 "" 运行。您的账户当前没有足够的配额来运行所需的实例类型。 取消 升级套餐" at bounding box center [461, 219] width 923 height 438
click at [482, 133] on div "sawtdqu4k26hs45g 最新 [DATE]" at bounding box center [532, 127] width 246 height 15
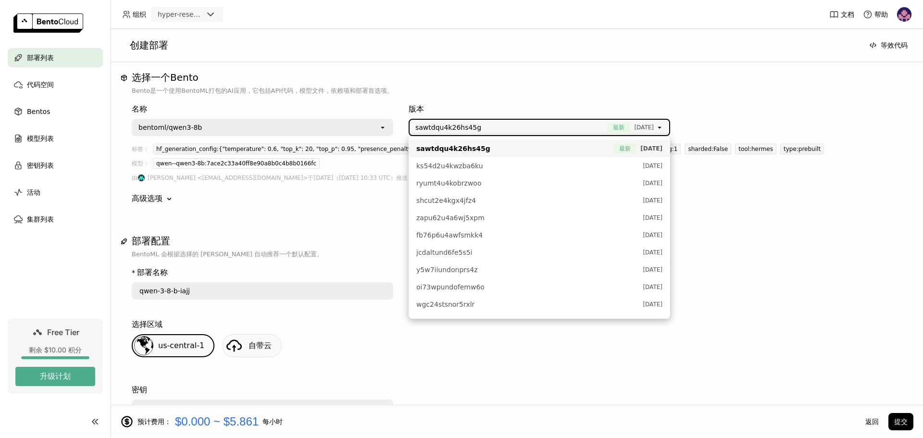
click at [474, 150] on span "sawtdqu4k26hs45g" at bounding box center [453, 149] width 74 height 10
type input "qwen-3-8-b-qqqr"
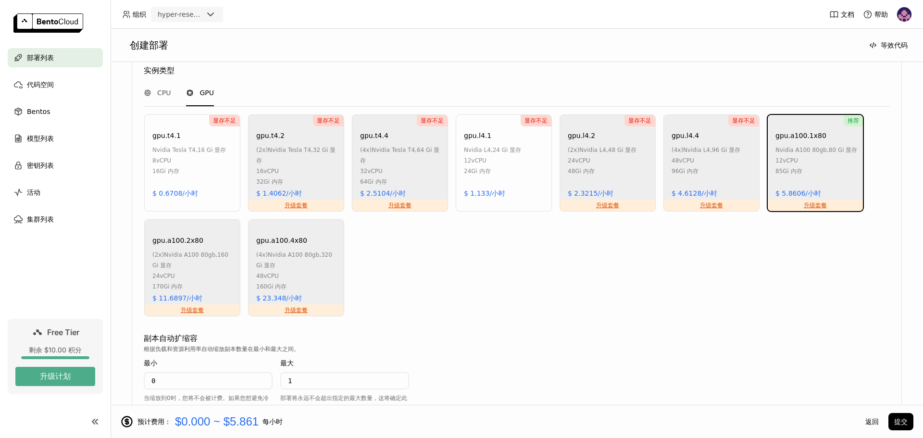
scroll to position [577, 0]
click at [488, 168] on div "24Gi 内存" at bounding box center [492, 170] width 57 height 11
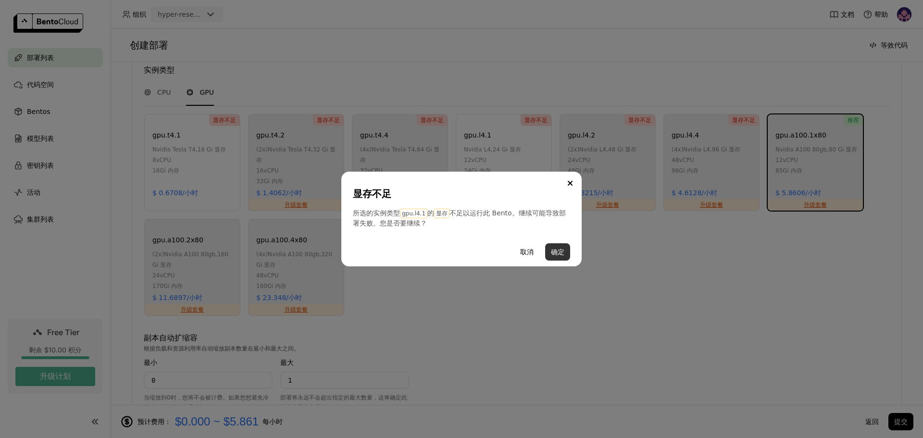
click at [555, 251] on button "确定" at bounding box center [557, 251] width 25 height 17
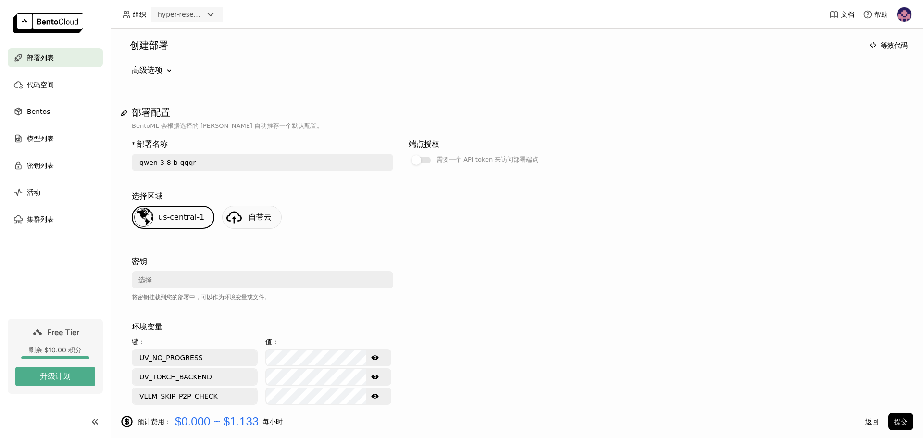
scroll to position [0, 0]
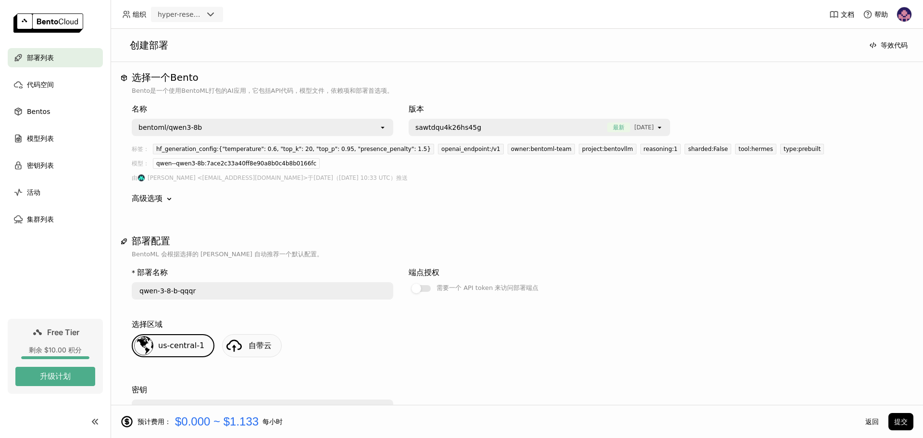
click at [160, 197] on div "高级选项" at bounding box center [147, 199] width 31 height 12
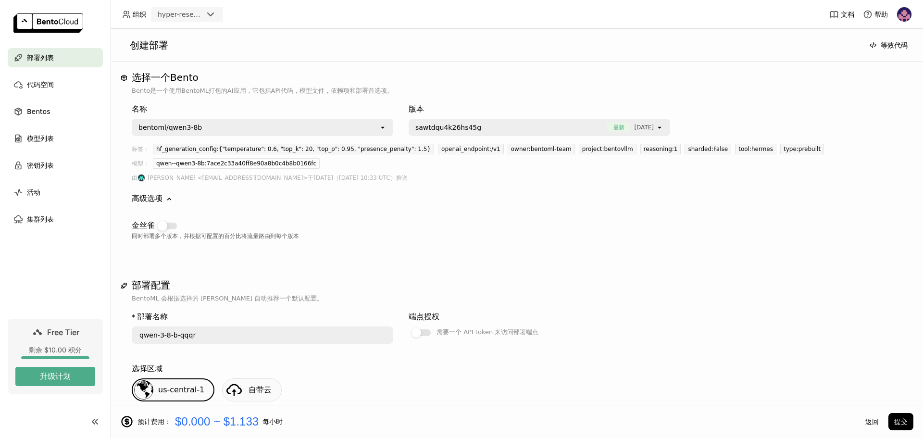
click at [161, 228] on div at bounding box center [163, 226] width 10 height 10
click at [155, 220] on input "checkbox" at bounding box center [155, 220] width 0 height 0
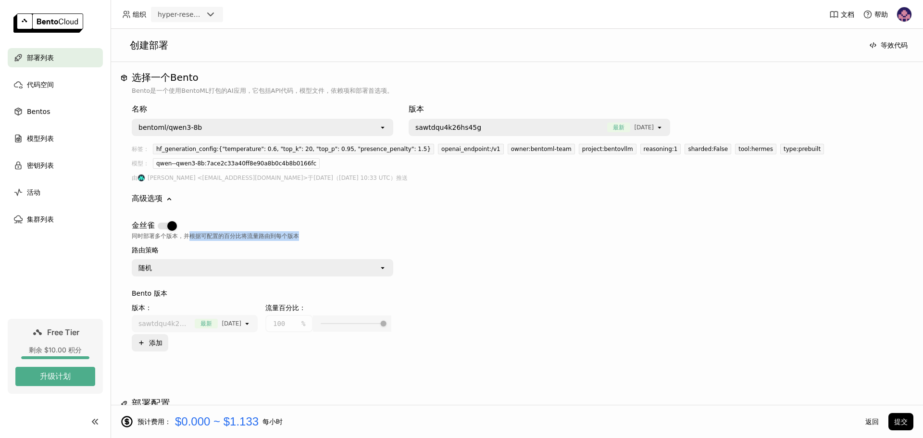
drag, startPoint x: 187, startPoint y: 236, endPoint x: 371, endPoint y: 235, distance: 184.0
click at [371, 235] on div "同时部署多个版本，并根据可配置的百分比将流量路由到每个版本" at bounding box center [517, 236] width 770 height 10
click at [333, 263] on div "随机" at bounding box center [256, 267] width 246 height 15
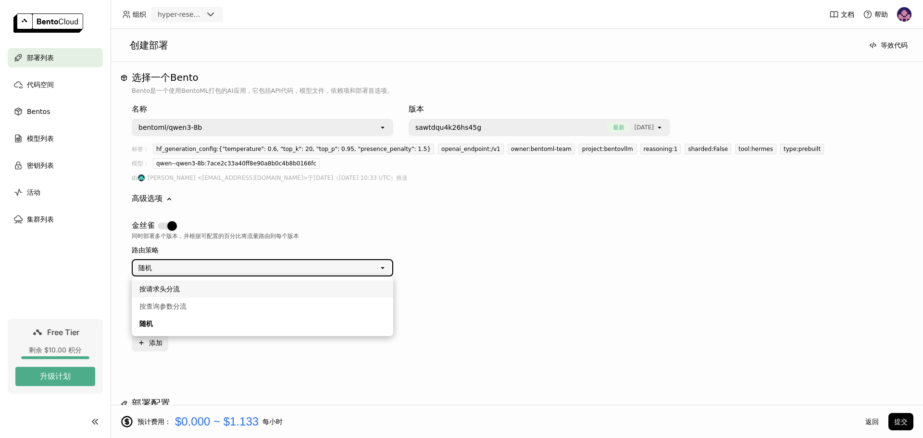
click at [262, 292] on div "按请求头分流" at bounding box center [262, 289] width 246 height 10
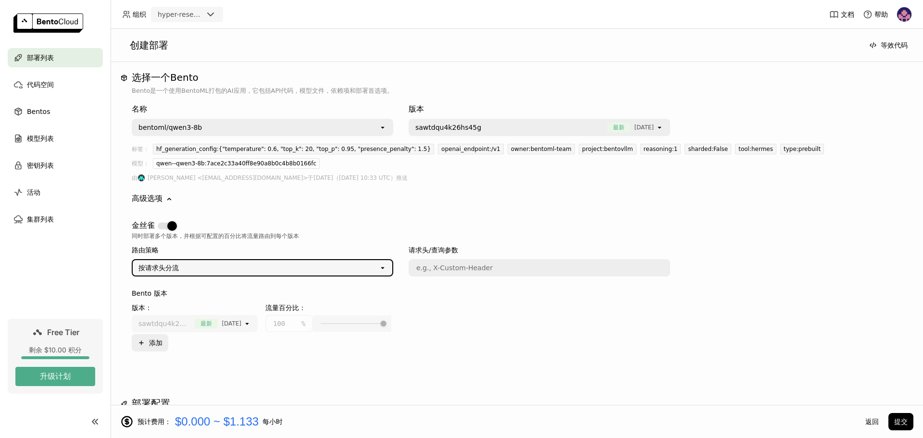
click at [436, 269] on input "text" at bounding box center [538, 267] width 259 height 15
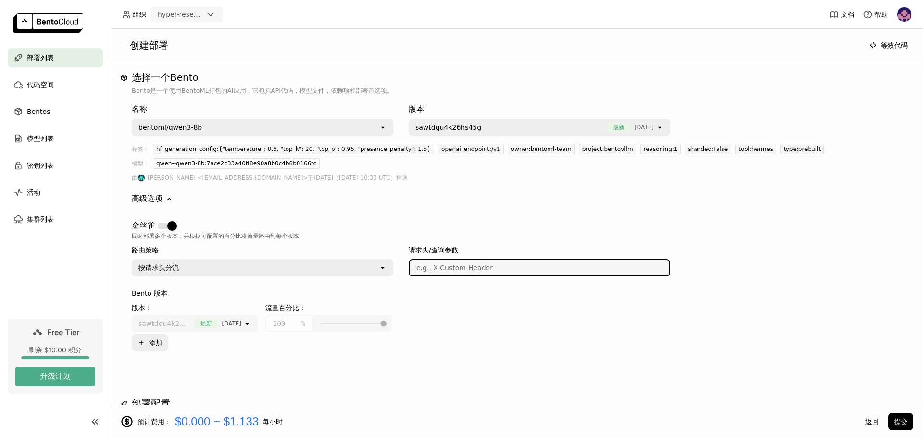
click at [460, 267] on input "text" at bounding box center [538, 267] width 259 height 15
type input "X-Custom"
click at [503, 302] on div "版本： 流量百分比： sawtdqu4k26hs45g 最新 [DATE] open 100 % Plus 添加" at bounding box center [517, 326] width 770 height 49
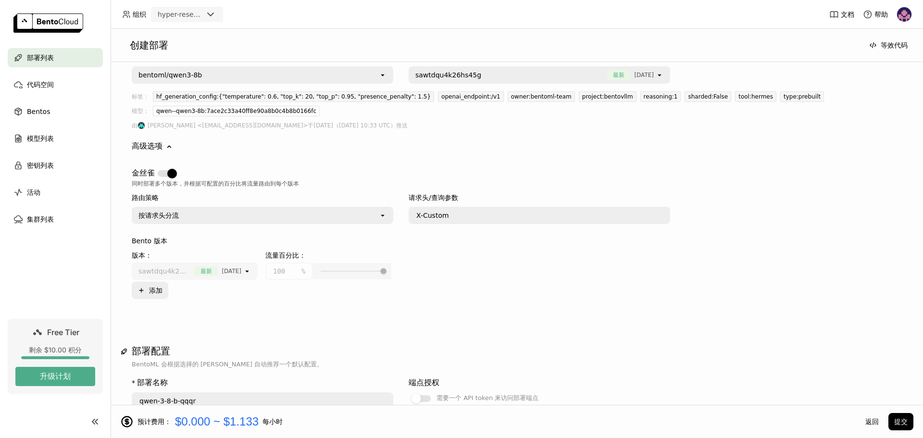
scroll to position [96, 0]
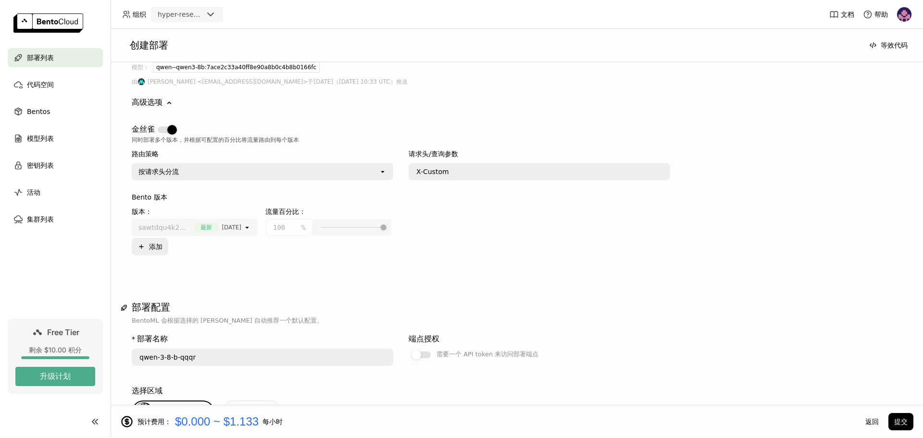
click at [378, 173] on div "按请求头分流" at bounding box center [256, 171] width 246 height 15
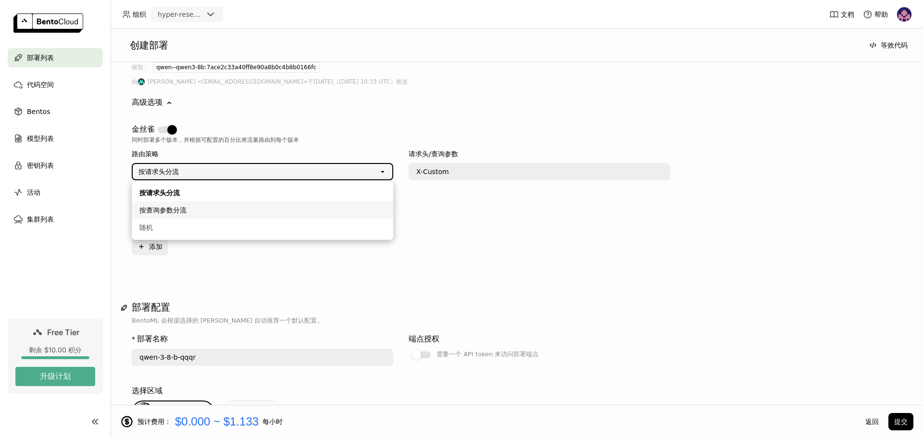
click at [331, 205] on div "按查询参数分流" at bounding box center [262, 210] width 246 height 10
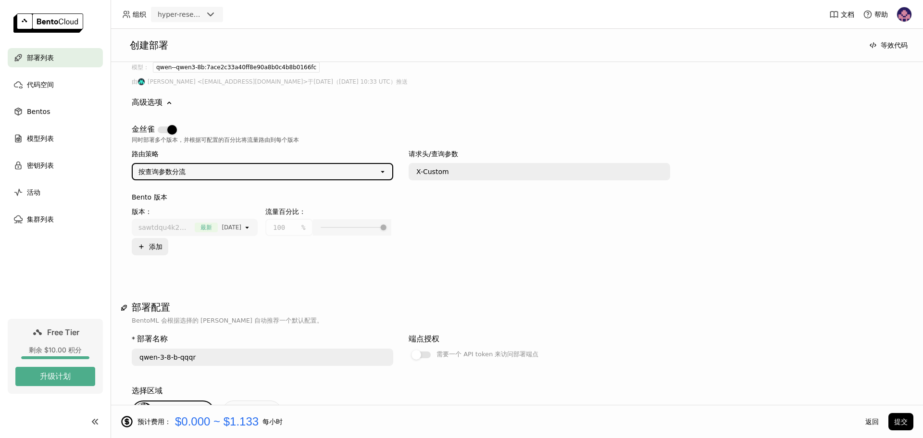
click at [330, 172] on div "按查询参数分流" at bounding box center [256, 171] width 246 height 15
click at [326, 222] on li "随机" at bounding box center [262, 227] width 261 height 17
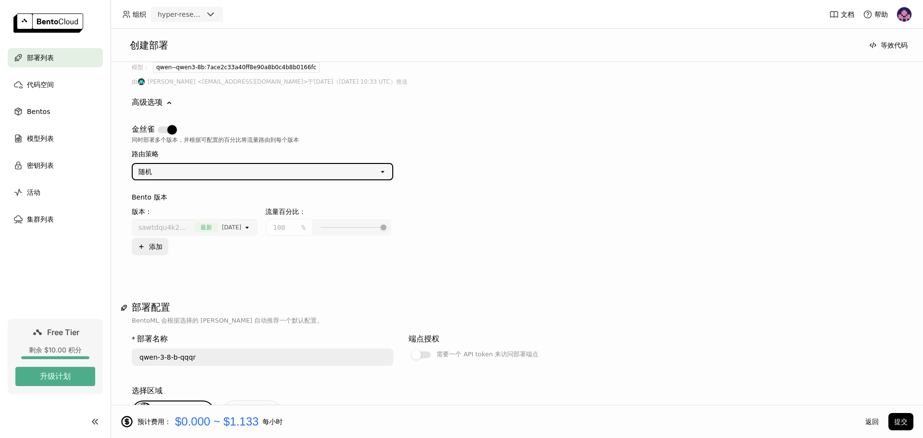
click at [450, 213] on div "版本： 流量百分比： sawtdqu4k26hs45g 最新 [DATE] open 100 % Plus 添加" at bounding box center [517, 230] width 770 height 49
click at [156, 251] on button "Plus 添加" at bounding box center [150, 246] width 37 height 17
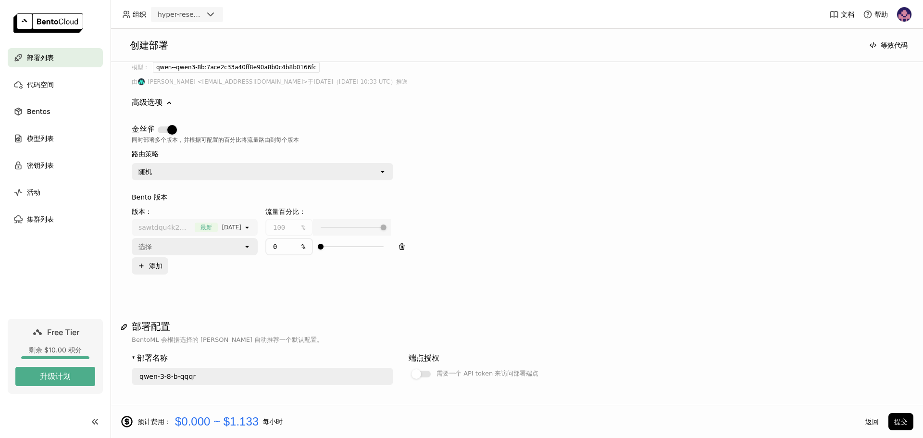
click at [207, 251] on div "选择" at bounding box center [188, 246] width 111 height 15
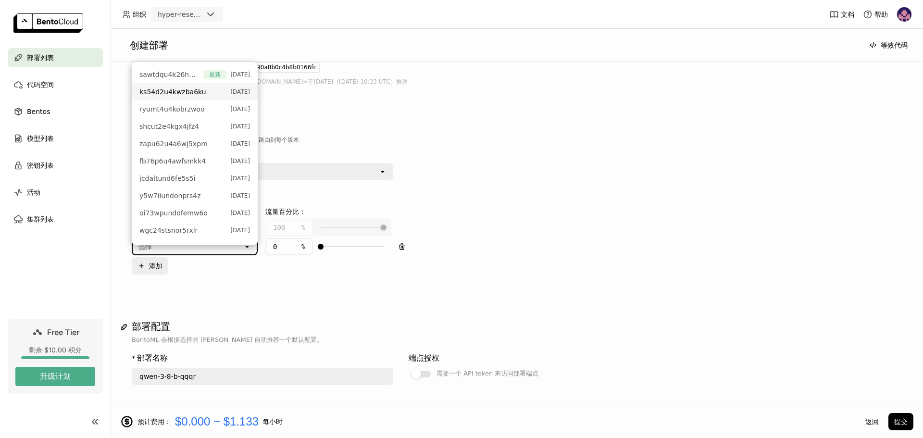
click at [194, 92] on span "ks54d2u4kwzba6ku" at bounding box center [172, 92] width 67 height 10
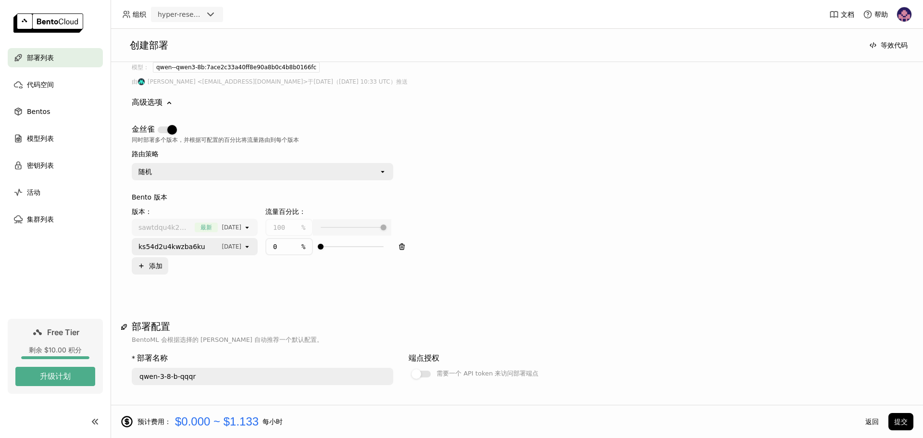
click at [482, 222] on div "版本： 流量百分比： sawtdqu4k26hs45g 最新 [DATE] open 100 % ks54d2u4kwzba6ku [DATE] open 0…" at bounding box center [517, 240] width 770 height 68
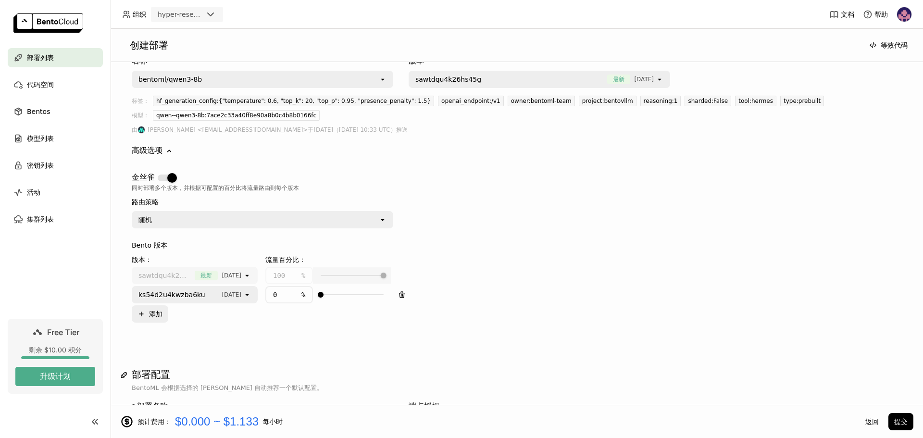
click at [265, 215] on div "随机" at bounding box center [256, 219] width 246 height 15
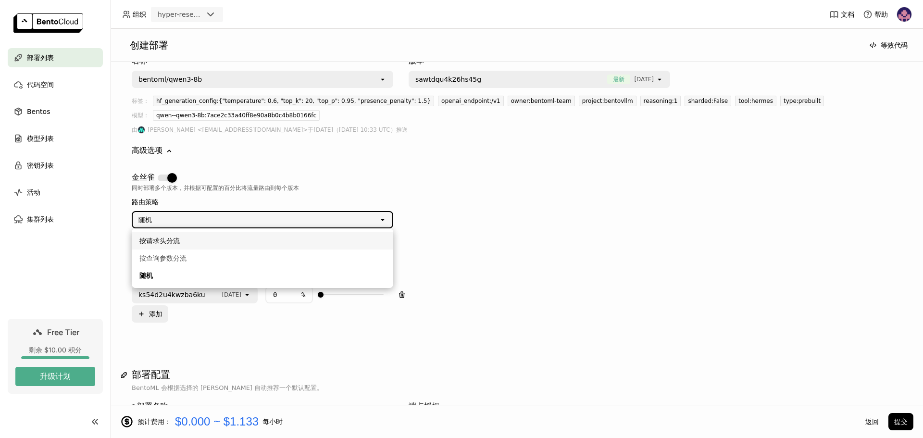
click at [261, 235] on li "按请求头分流" at bounding box center [262, 240] width 261 height 17
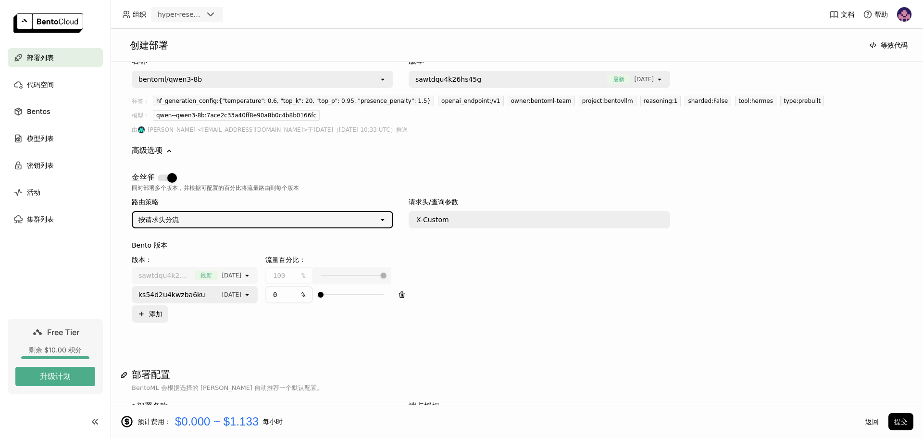
click at [296, 273] on div "%" at bounding box center [300, 275] width 11 height 15
click at [343, 274] on div at bounding box center [352, 275] width 78 height 16
type input "67"
type input "33"
click at [342, 294] on div at bounding box center [352, 294] width 78 height 16
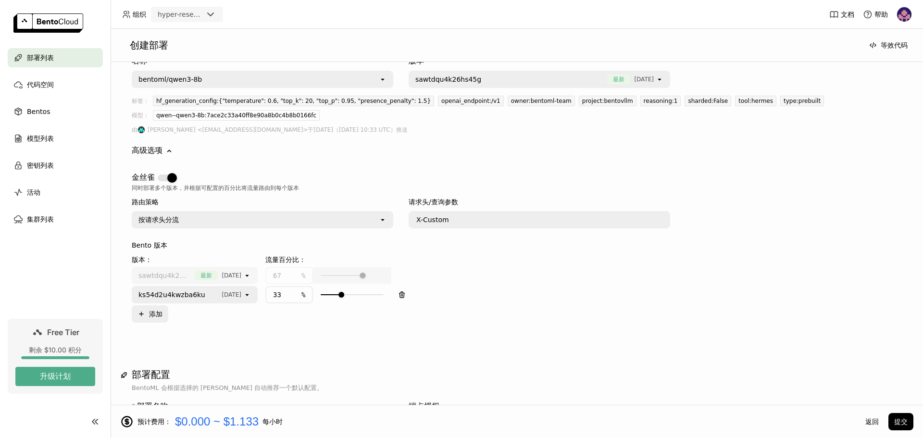
type input "31"
type input "69"
type input "44"
type input "56"
type input "48"
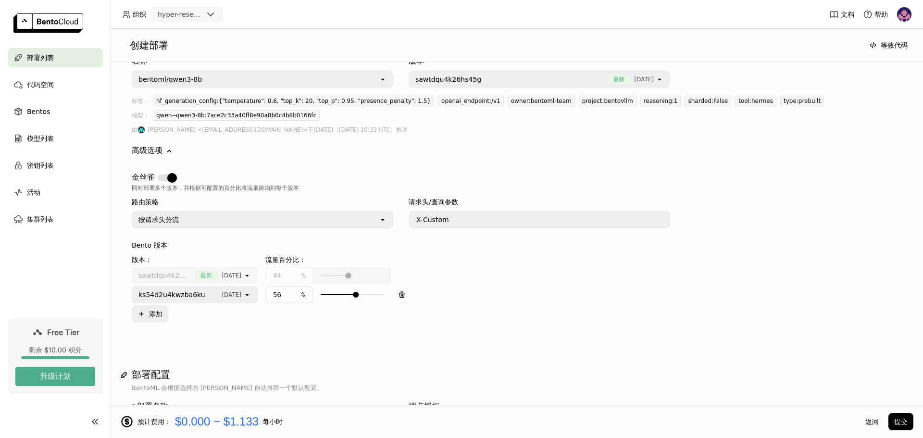
type input "52"
type input "49"
type input "51"
type input "46"
type input "54"
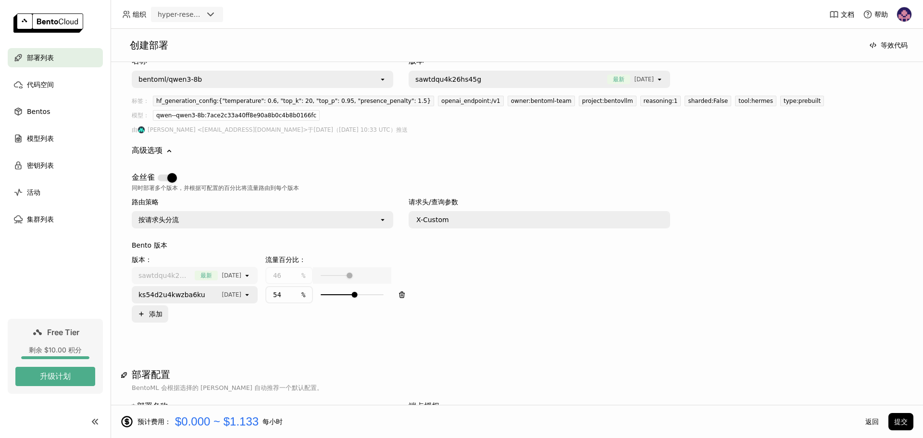
type input "47"
type input "53"
type input "48"
type input "52"
type input "49"
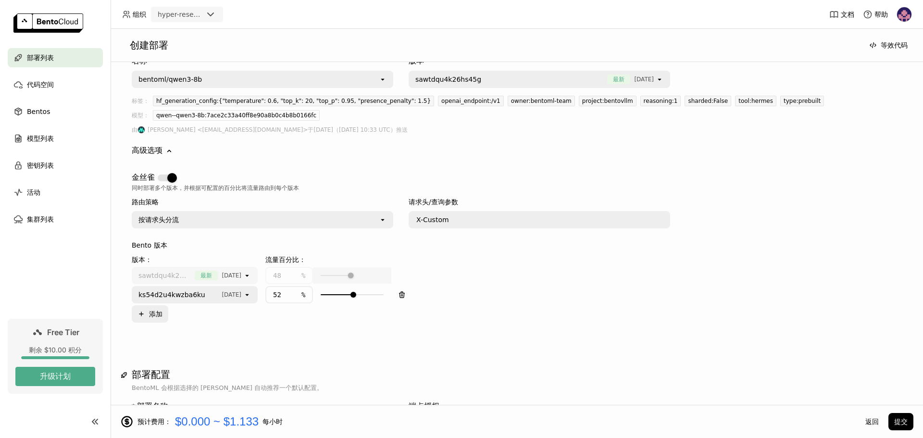
type input "51"
type input "49"
type input "50"
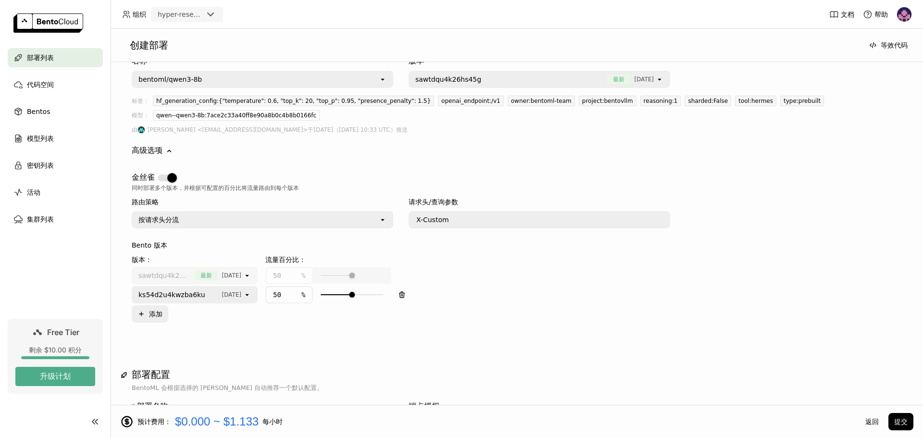
drag, startPoint x: 342, startPoint y: 294, endPoint x: 352, endPoint y: 295, distance: 10.7
click at [352, 295] on div at bounding box center [352, 295] width 6 height 6
click at [371, 319] on div "版本： 流量百分比： sawtdqu4k26hs45g 最新 [DATE] open 50 % ks54d2u4kwzba6ku [DATE] open 50…" at bounding box center [261, 288] width 259 height 68
click at [555, 275] on div "版本： 流量百分比： sawtdqu4k26hs45g 最新 [DATE] open 50 % ks54d2u4kwzba6ku [DATE] open 50…" at bounding box center [517, 288] width 770 height 68
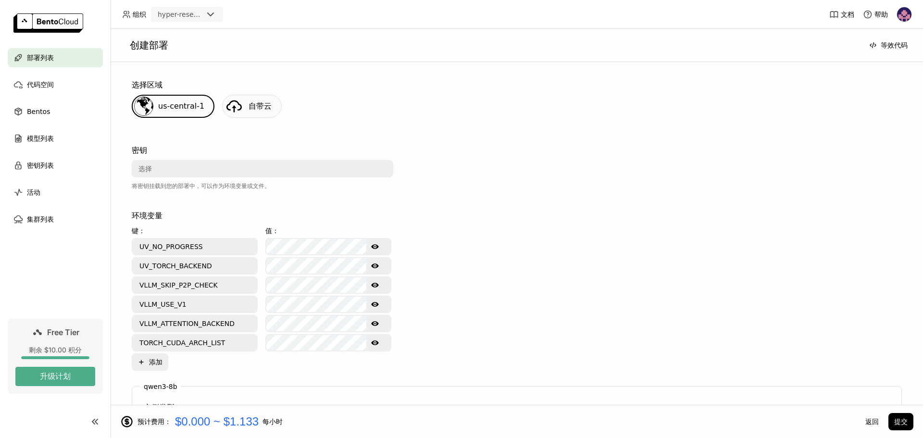
scroll to position [432, 0]
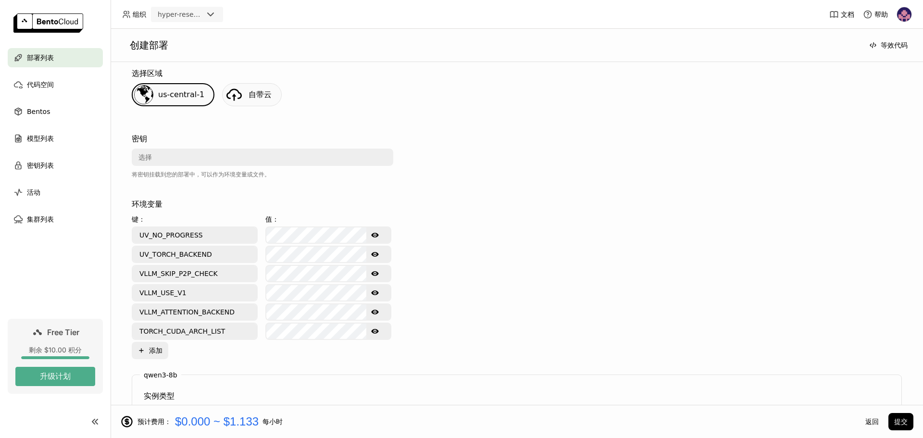
click at [329, 154] on div "选择" at bounding box center [260, 156] width 254 height 15
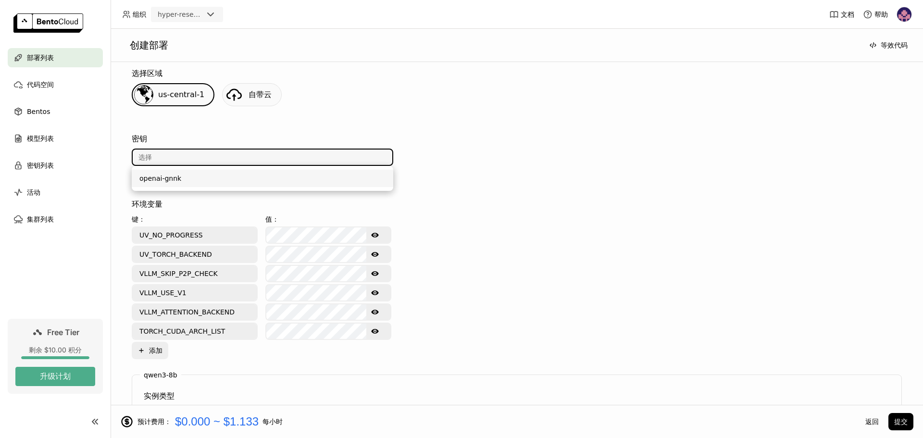
click at [262, 179] on div "openai-gnnk" at bounding box center [262, 178] width 246 height 10
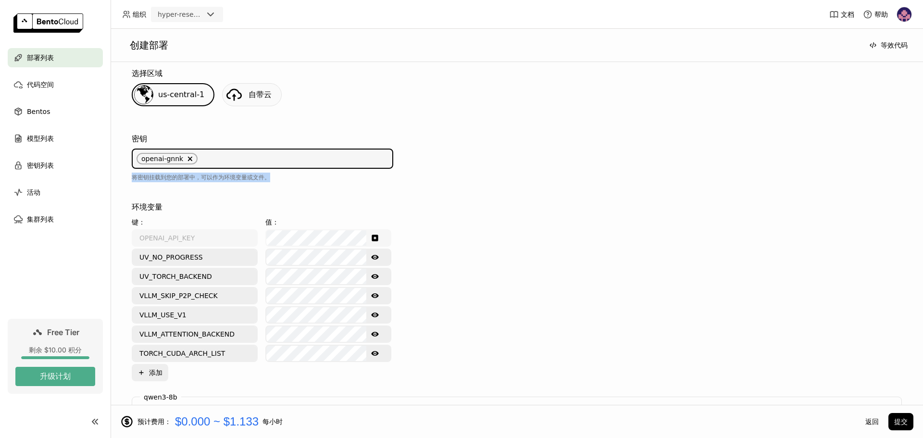
drag, startPoint x: 133, startPoint y: 177, endPoint x: 271, endPoint y: 185, distance: 138.1
click at [271, 185] on div "密钥 openai-gnnk Delete 将密钥挂载到您的部署中，可以作为环境变量或文件。" at bounding box center [262, 159] width 261 height 61
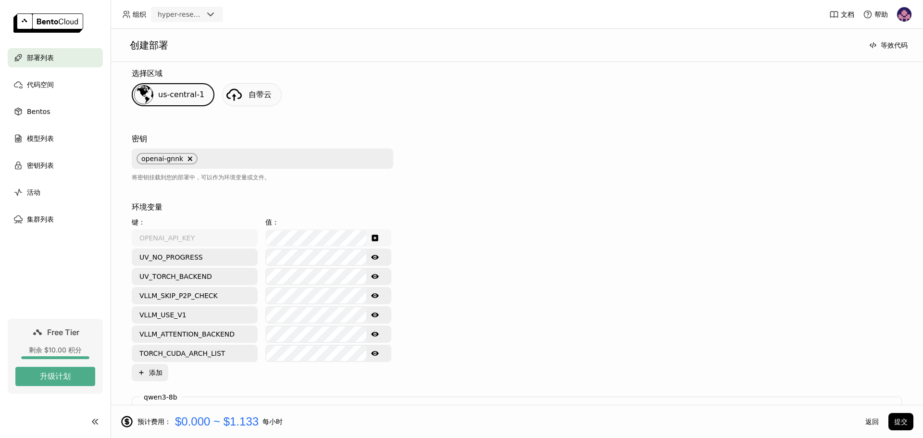
click at [498, 207] on div "环境变量 键： 值： OPENAI_API_KEY UV_NO_PROGRESS Show password text UV_TORCH_BACKEND Sh…" at bounding box center [517, 291] width 770 height 180
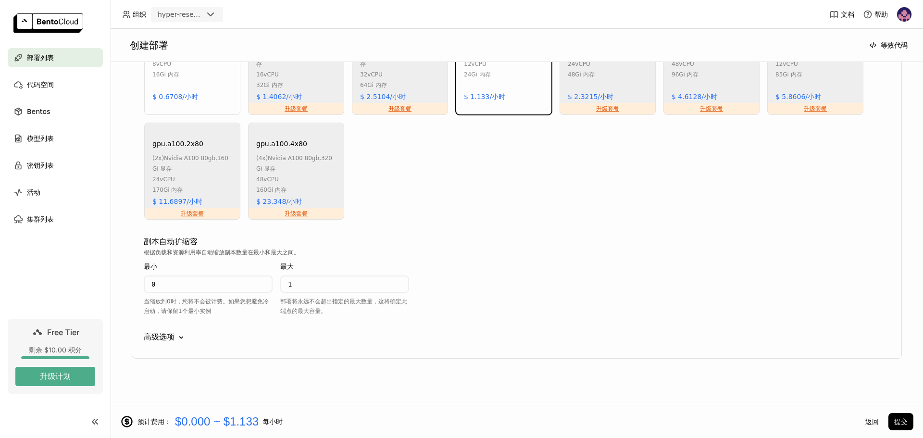
scroll to position [878, 0]
click at [175, 339] on div "高级选项 Down" at bounding box center [517, 336] width 746 height 12
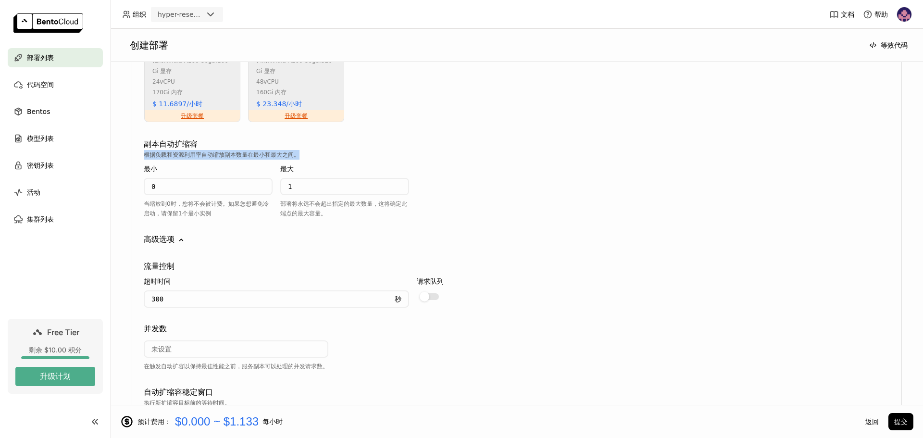
drag, startPoint x: 145, startPoint y: 154, endPoint x: 307, endPoint y: 151, distance: 161.9
click at [307, 151] on div "根据负载和资源利用率自动缩放副本数量在最小和最大之间。" at bounding box center [517, 155] width 746 height 10
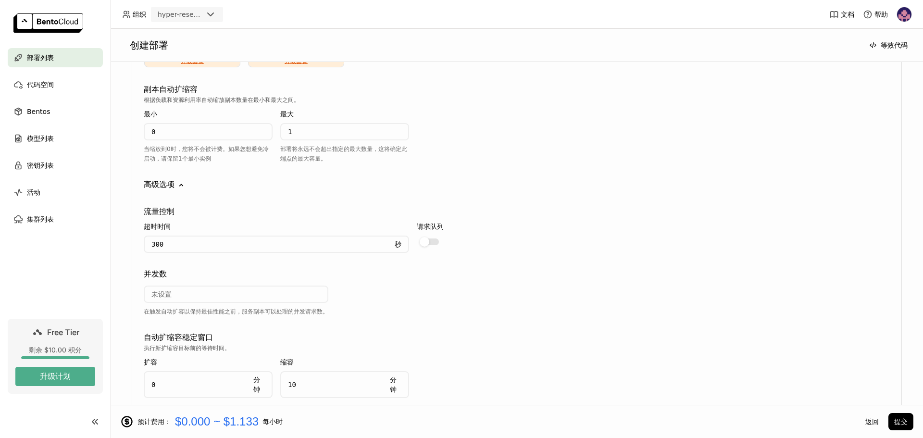
scroll to position [1070, 0]
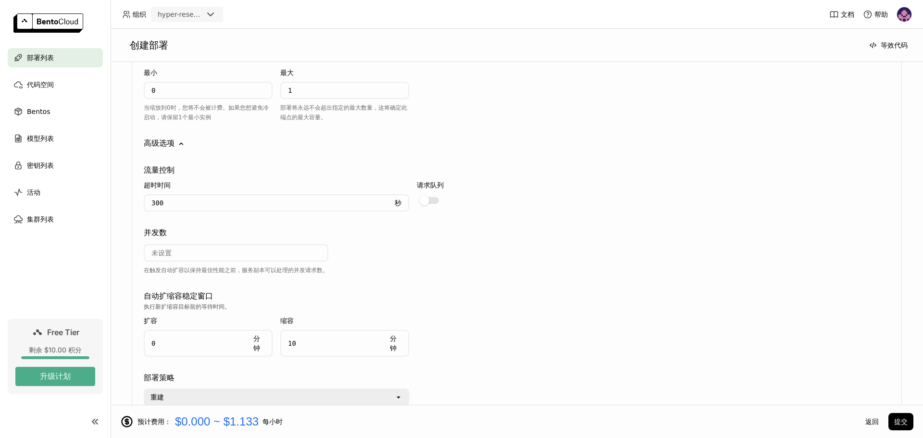
click at [558, 226] on div "流量控制 超时时间 300 秒 请求队列 并发数 在触发自动扩容以保持最佳性能之前，服务副本可以处理的并发请求数。 自动扩缩容稳定窗口 执行新扩缩容目标前的等…" at bounding box center [517, 277] width 746 height 257
drag, startPoint x: 142, startPoint y: 170, endPoint x: 190, endPoint y: 186, distance: 51.1
click at [190, 186] on div "qwen3-8b 实例类型 CPU GPU 显存不足 gpu.t4.1 nvidia tesla t4 , 16 Gi 显存 8 vCPU 16Gi 内存 $…" at bounding box center [517, 90] width 770 height 663
click at [190, 186] on div "超时时间" at bounding box center [276, 185] width 265 height 11
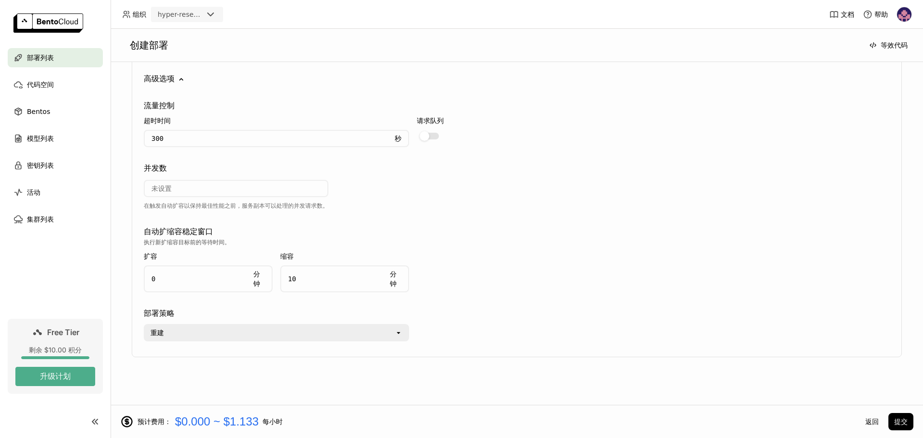
click at [378, 336] on div "重建" at bounding box center [270, 332] width 250 height 15
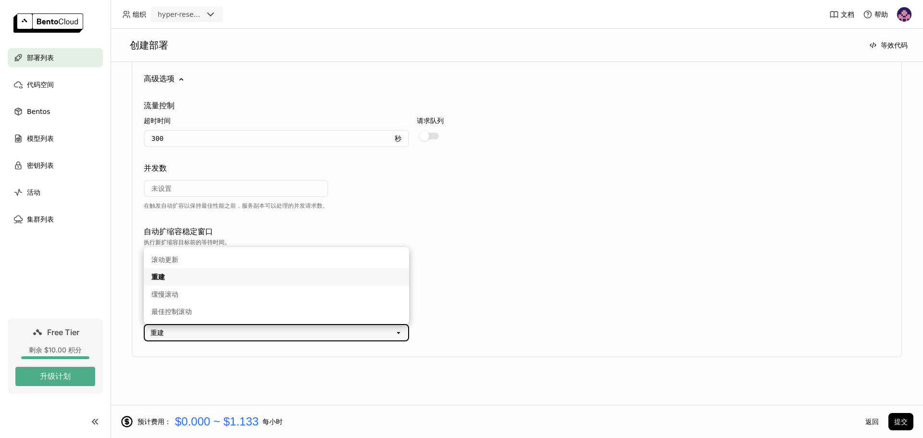
click at [376, 334] on div "重建" at bounding box center [270, 332] width 250 height 15
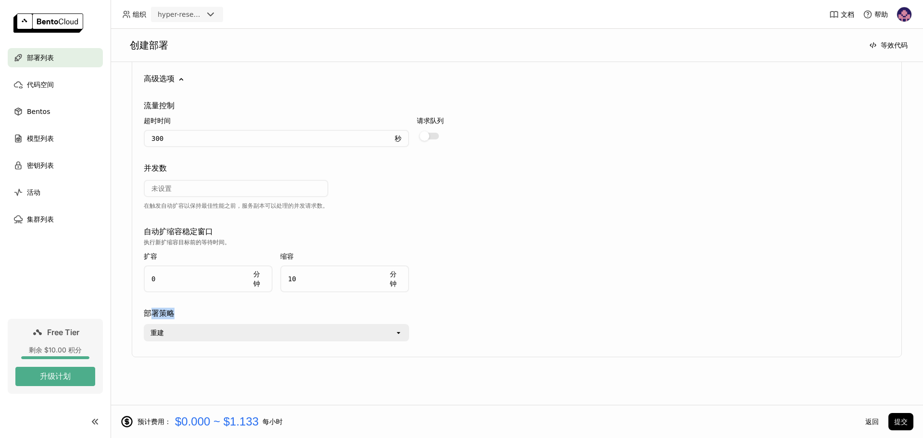
drag, startPoint x: 152, startPoint y: 317, endPoint x: 188, endPoint y: 314, distance: 36.1
click at [188, 314] on div "部署策略" at bounding box center [517, 314] width 746 height 12
click at [472, 302] on div "流量控制 超时时间 300 秒 请求队列 并发数 在触发自动扩容以保持最佳性能之前，服务副本可以处理的并发请求数。 自动扩缩容稳定窗口 执行新扩缩容目标前的等…" at bounding box center [517, 213] width 746 height 257
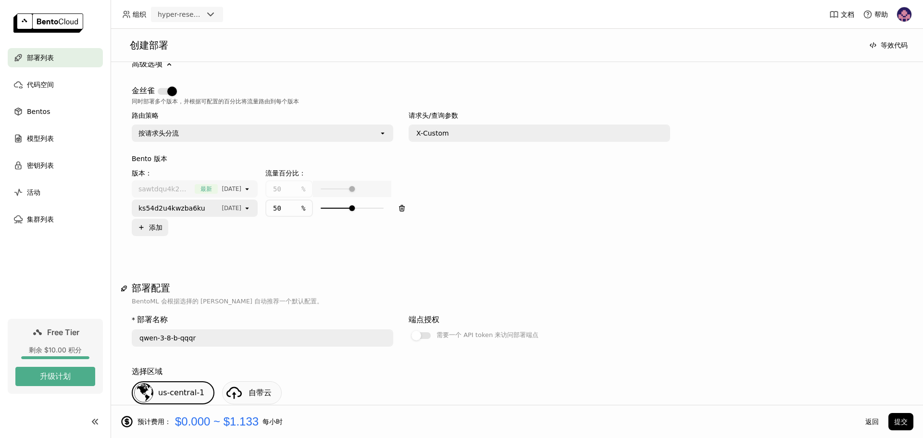
scroll to position [0, 0]
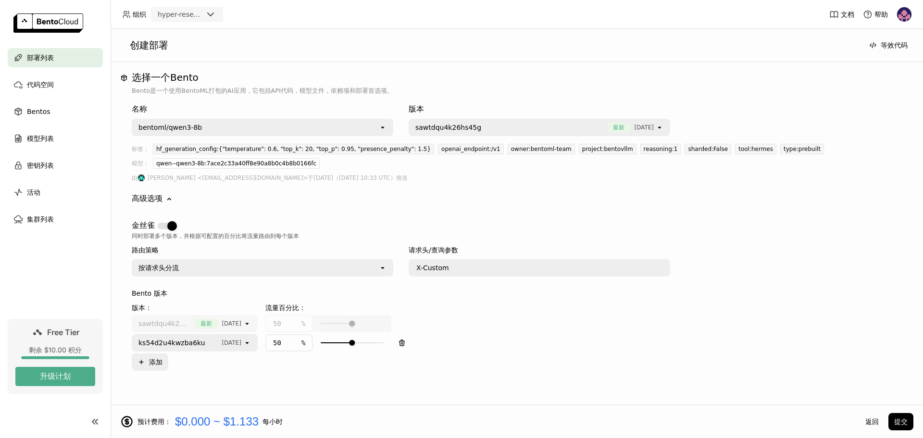
click at [508, 222] on div "金丝雀" at bounding box center [517, 226] width 770 height 12
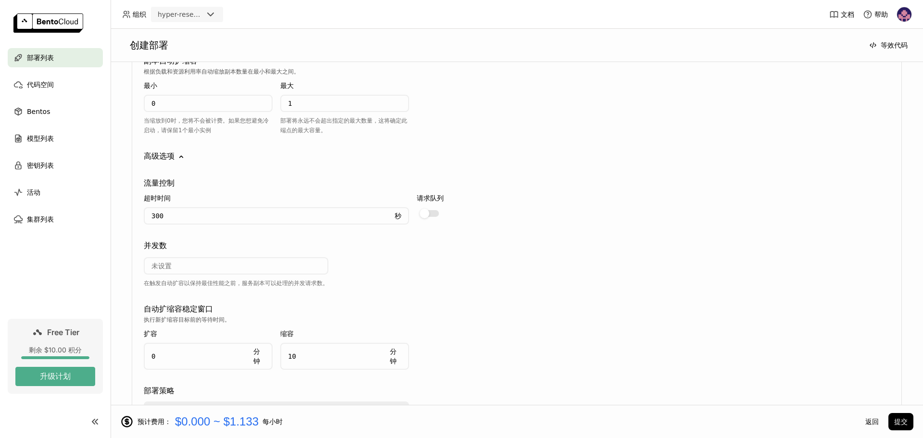
scroll to position [1134, 0]
